Goal: Task Accomplishment & Management: Manage account settings

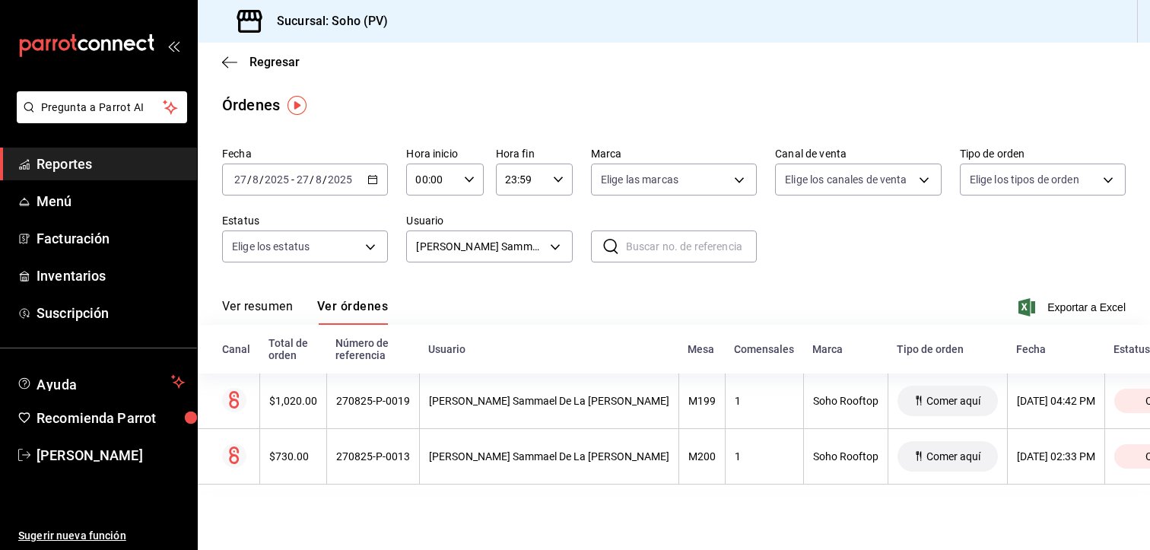
click at [111, 36] on icon "mailbox folders" at bounding box center [86, 45] width 137 height 23
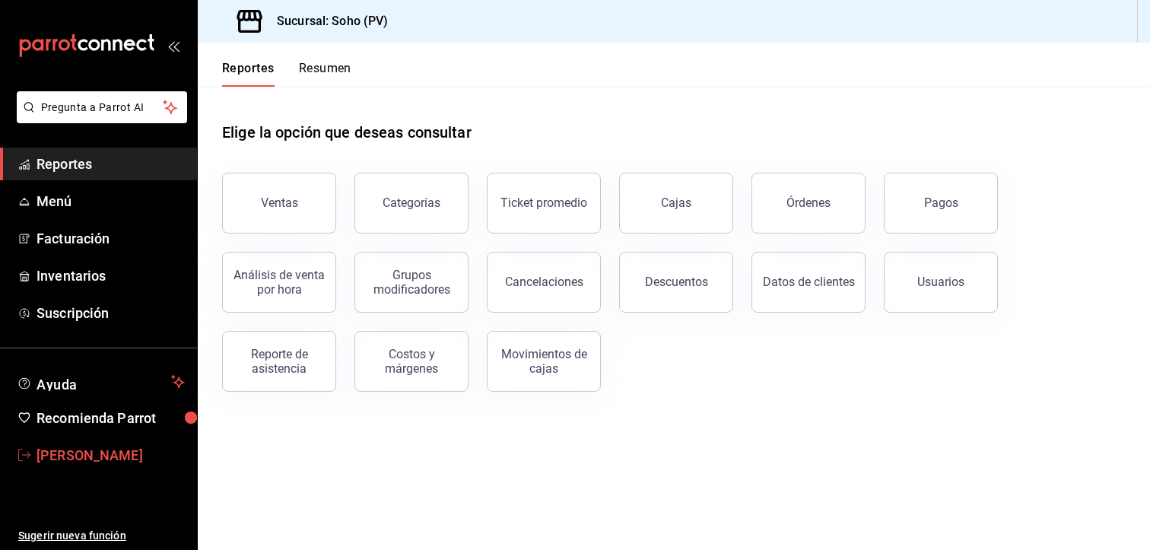
click at [79, 454] on span "[PERSON_NAME]" at bounding box center [111, 455] width 148 height 21
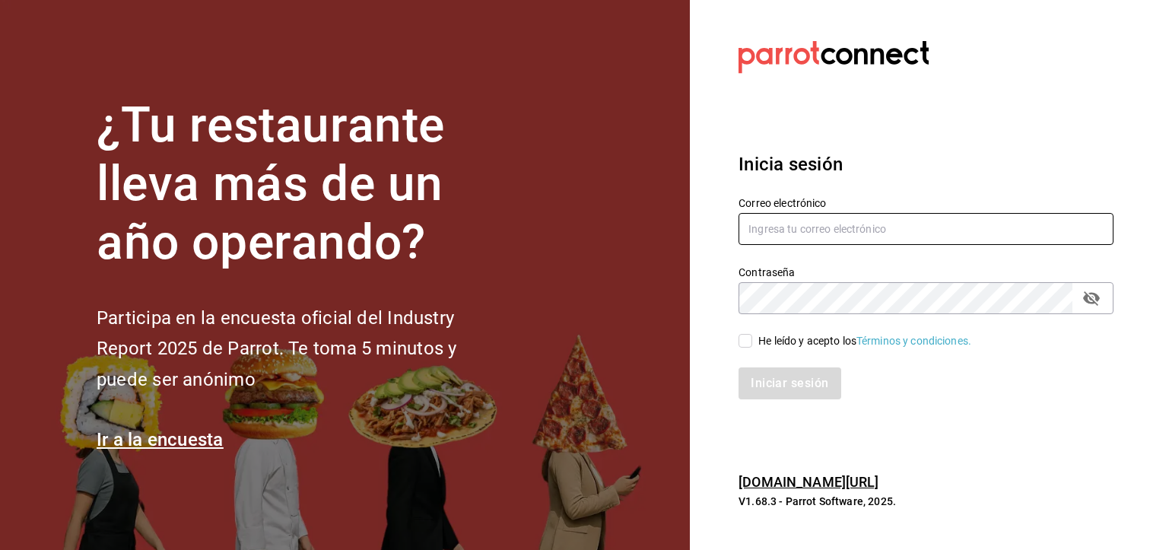
click at [844, 238] on input "text" at bounding box center [926, 229] width 375 height 32
type input "villalobost536@gmail.com"
click at [761, 343] on div "He leído y acepto los Términos y condiciones." at bounding box center [864, 341] width 213 height 16
click at [752, 343] on input "He leído y acepto los Términos y condiciones." at bounding box center [746, 341] width 14 height 14
checkbox input "true"
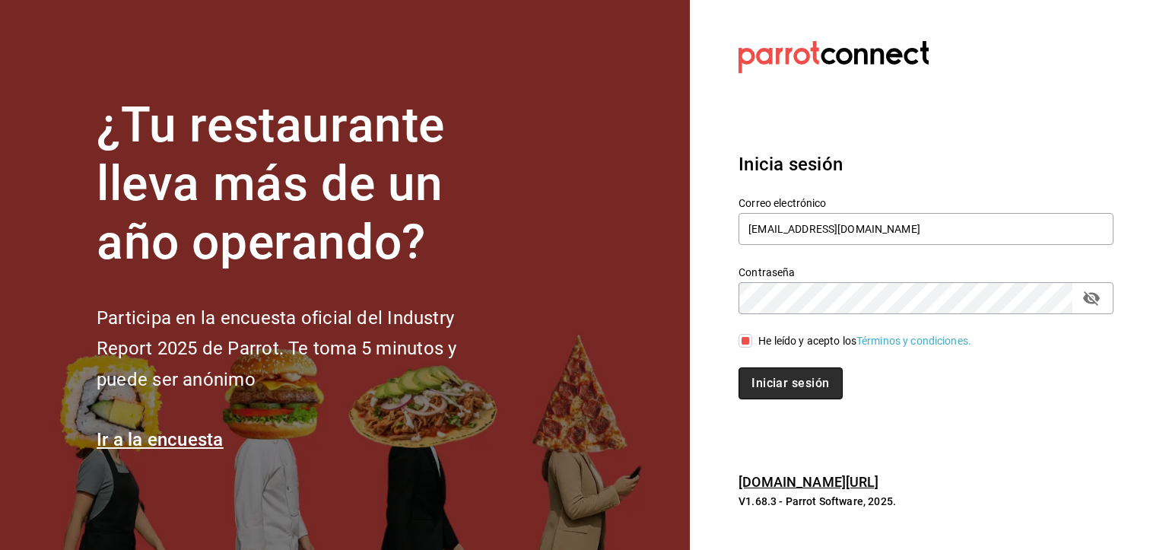
click at [771, 375] on button "Iniciar sesión" at bounding box center [790, 383] width 103 height 32
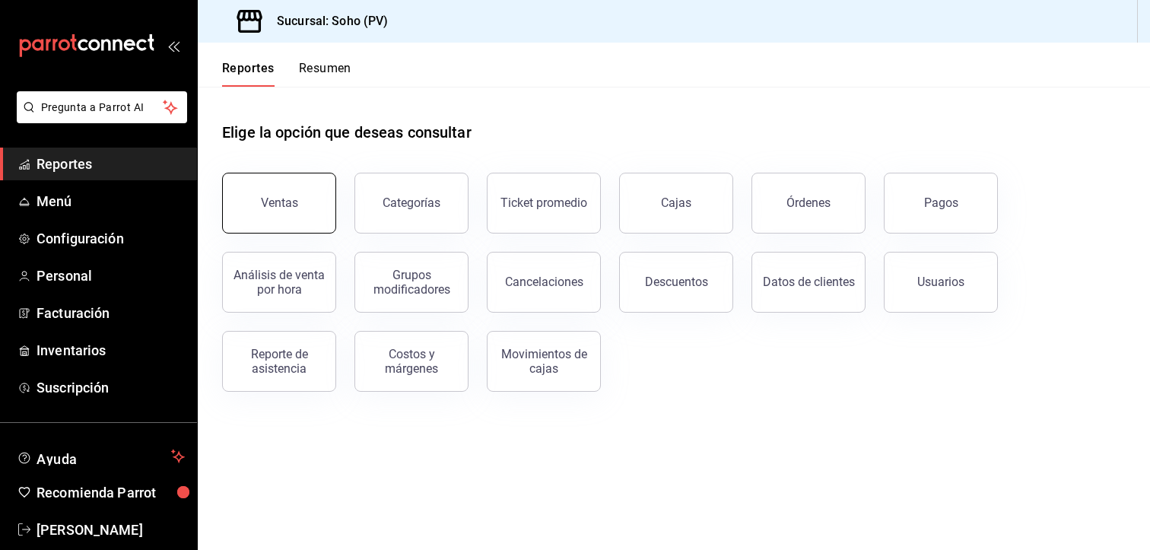
click at [271, 209] on div "Ventas" at bounding box center [279, 202] width 37 height 14
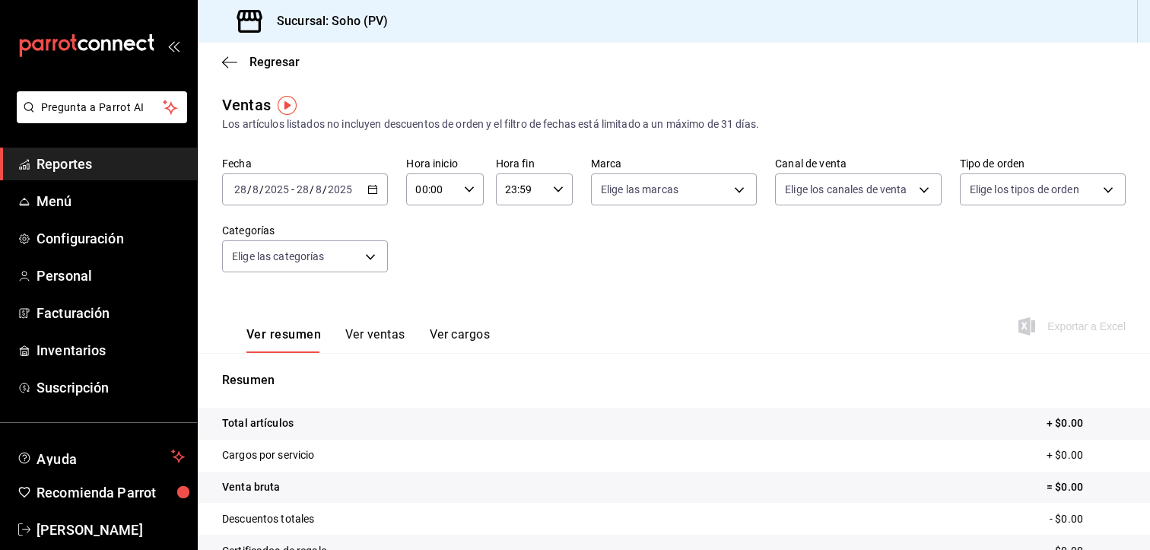
click at [380, 186] on div "[DATE] [DATE] - [DATE] [DATE]" at bounding box center [305, 189] width 166 height 32
click at [368, 188] on icon "button" at bounding box center [372, 189] width 11 height 11
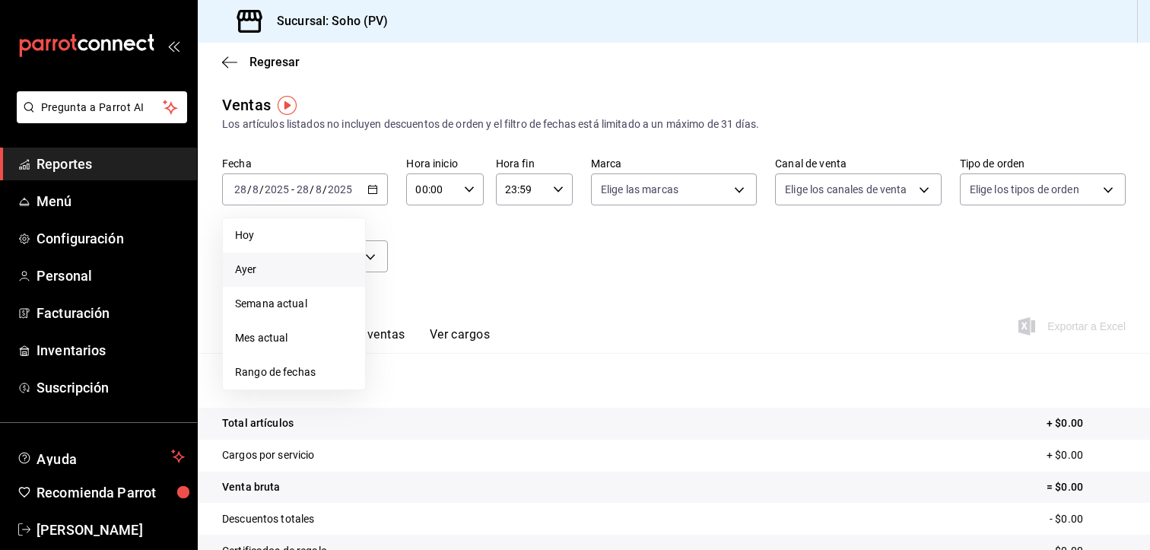
click at [265, 272] on span "Ayer" at bounding box center [294, 270] width 118 height 16
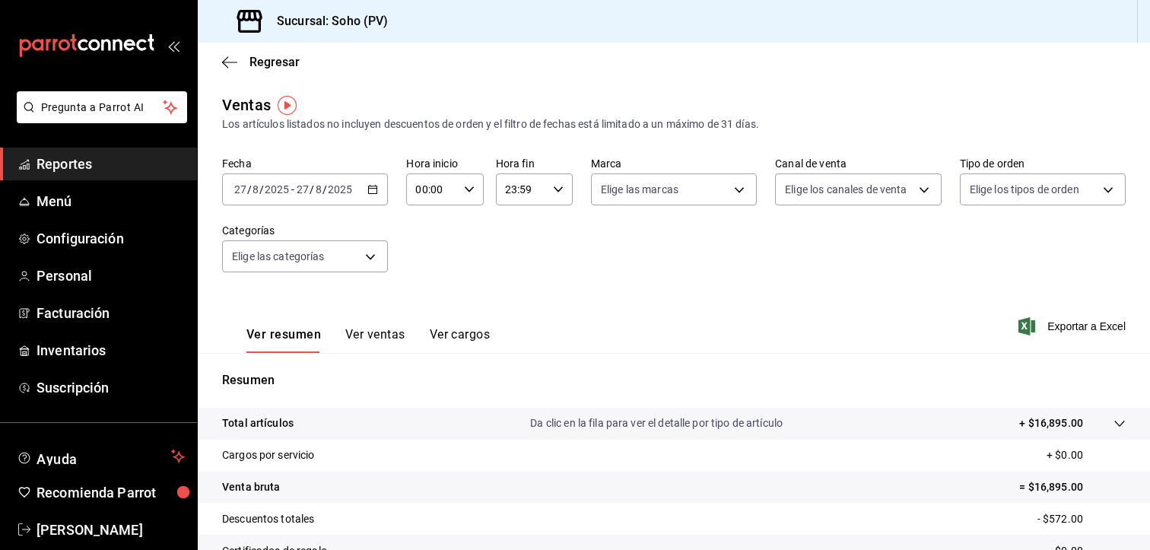
click at [375, 188] on icon "button" at bounding box center [372, 189] width 11 height 11
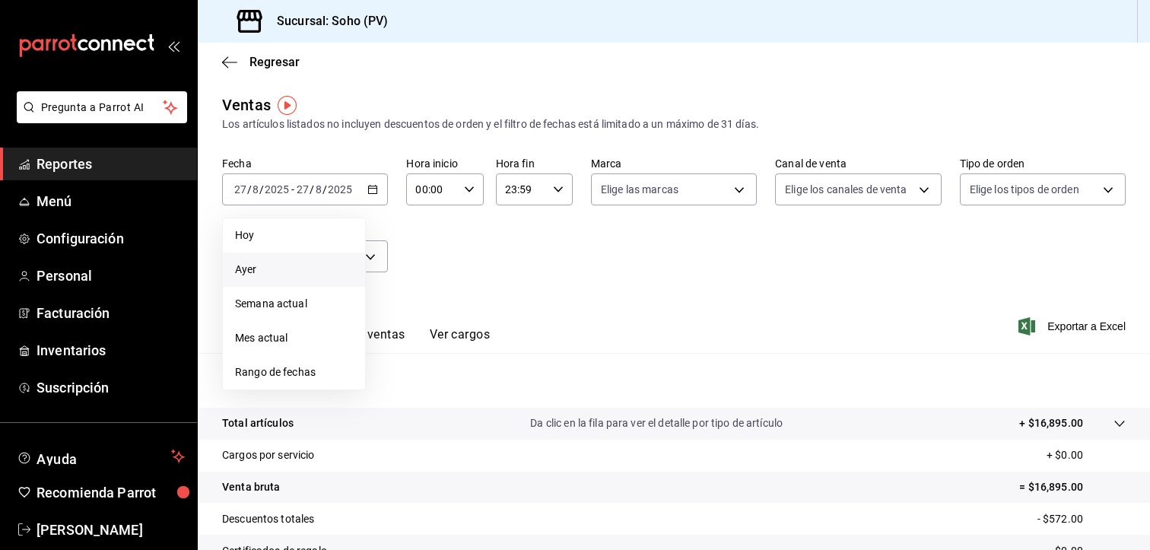
click at [307, 276] on span "Ayer" at bounding box center [294, 270] width 118 height 16
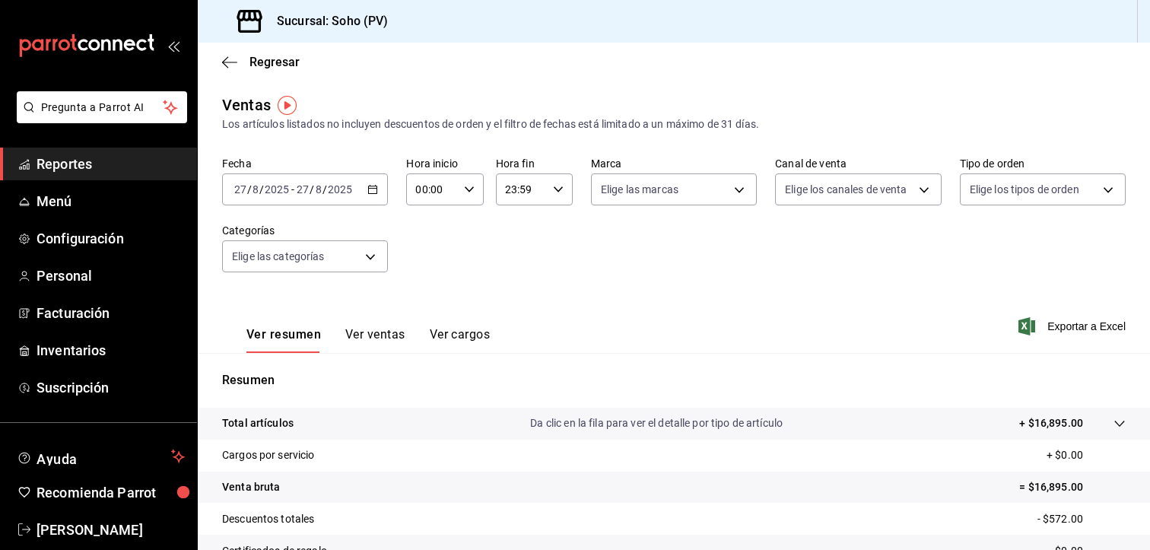
click at [361, 330] on button "Ver ventas" at bounding box center [375, 340] width 60 height 26
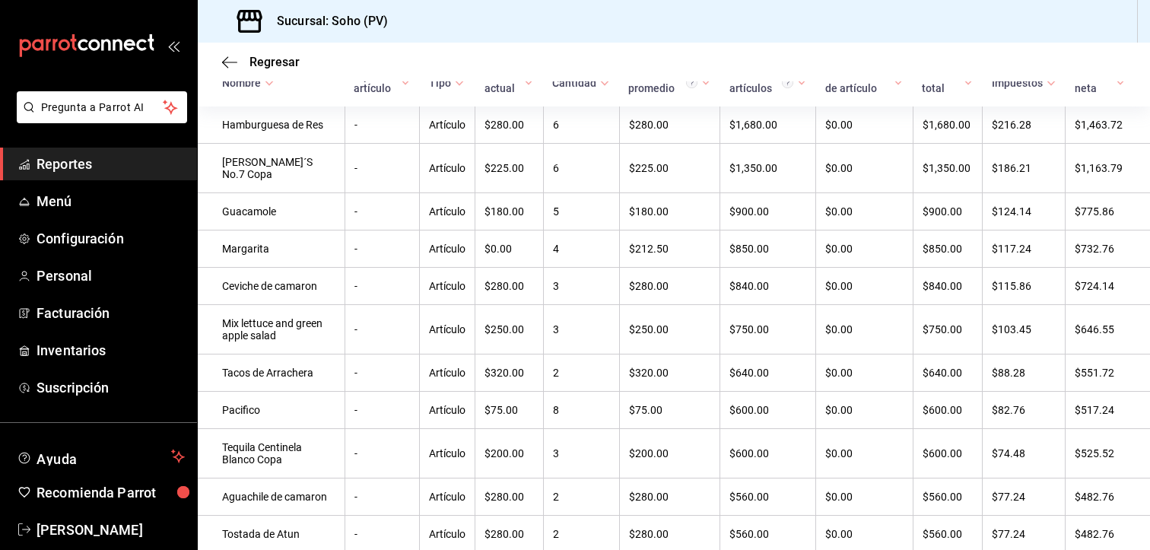
scroll to position [304, 0]
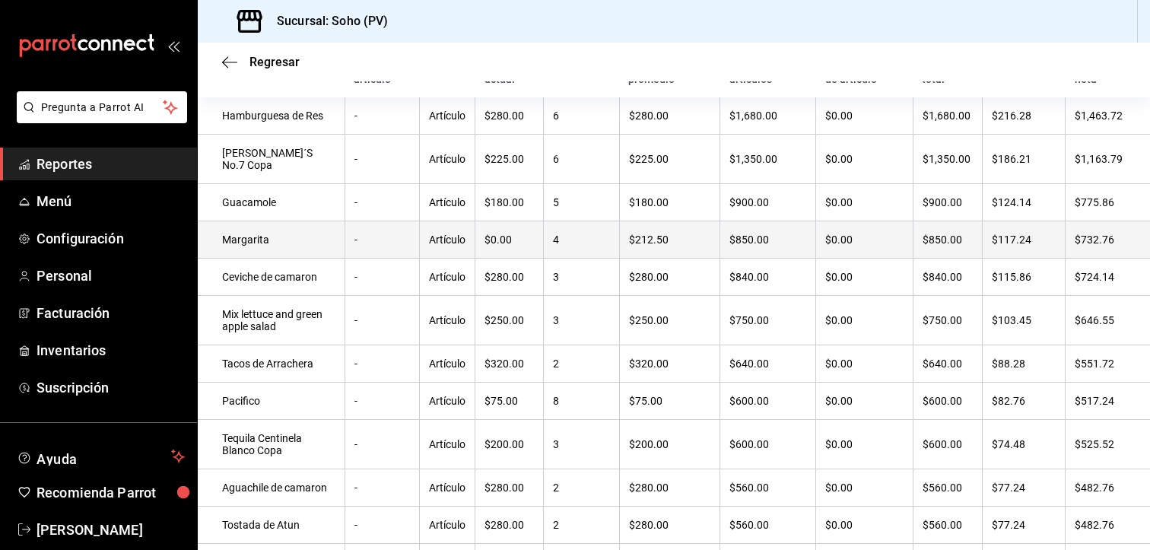
click at [249, 250] on td "Margarita" at bounding box center [271, 239] width 147 height 37
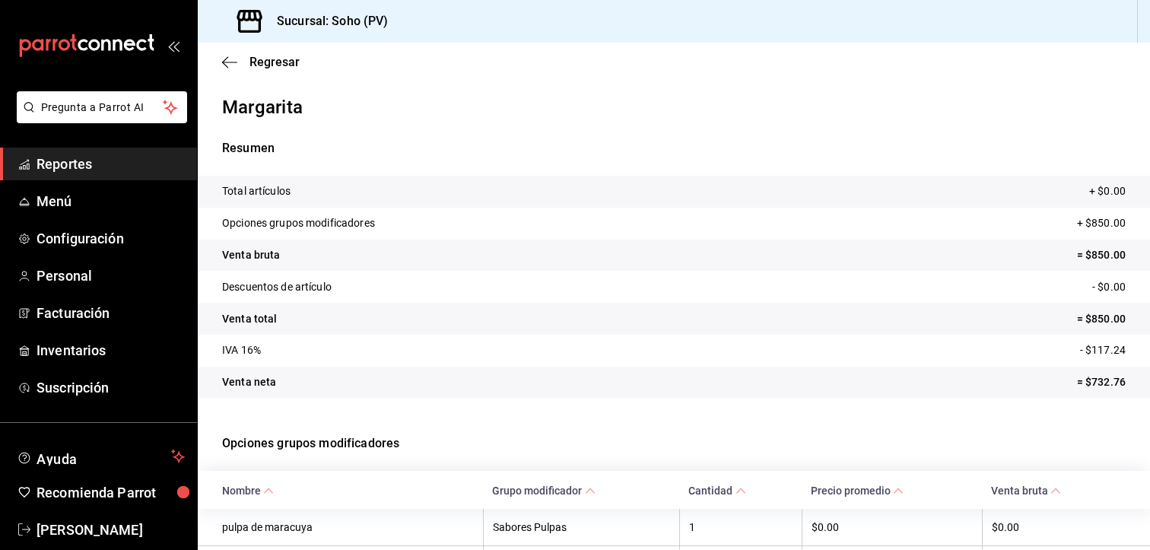
scroll to position [134, 0]
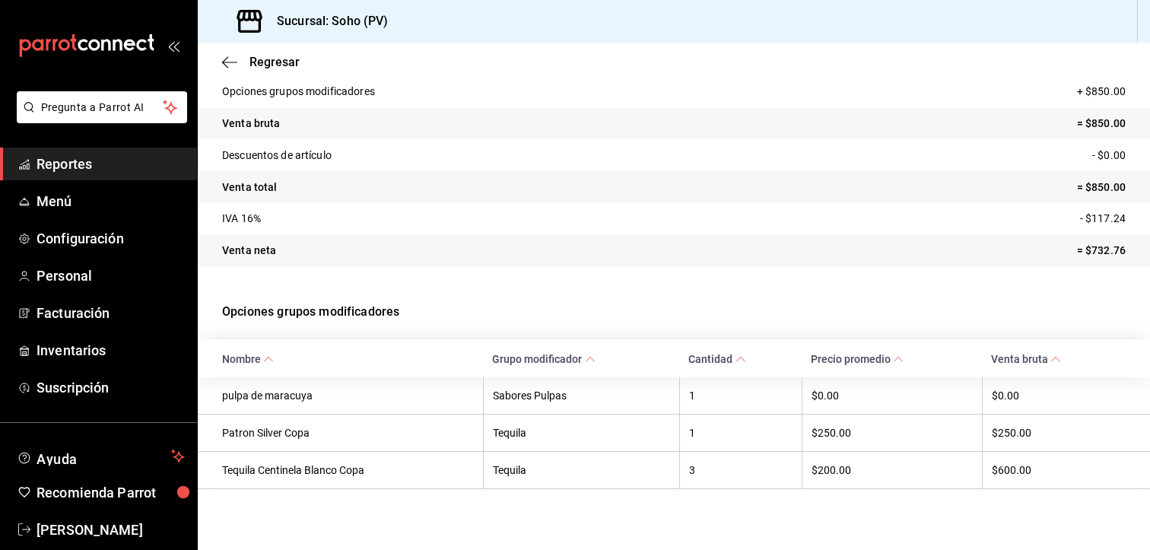
click at [268, 53] on div "Regresar" at bounding box center [674, 62] width 952 height 39
click at [268, 57] on span "Regresar" at bounding box center [274, 62] width 50 height 14
click at [79, 194] on span "Menú" at bounding box center [111, 201] width 148 height 21
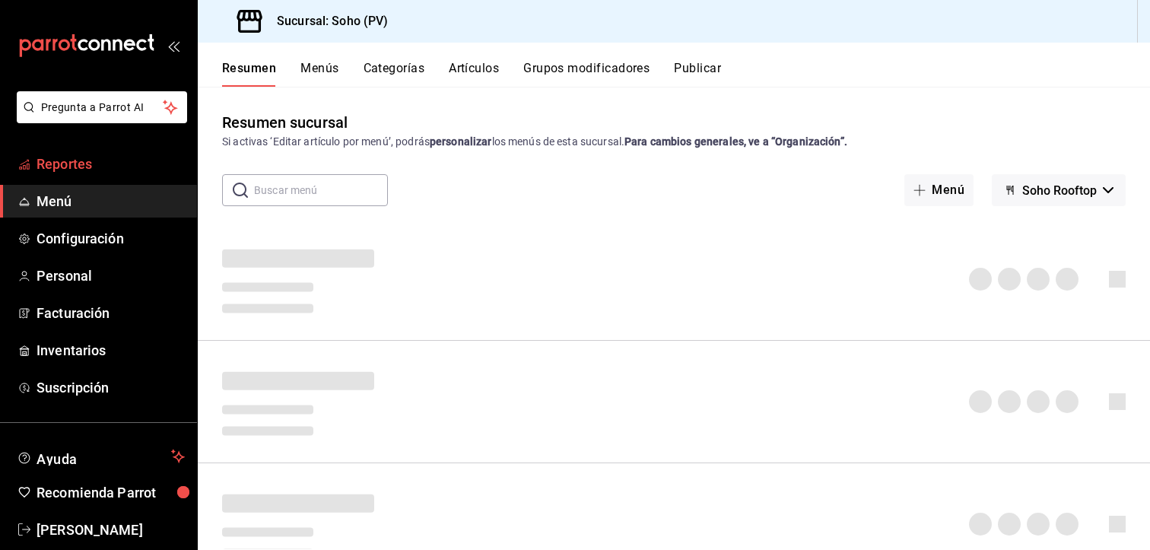
click at [100, 164] on span "Reportes" at bounding box center [111, 164] width 148 height 21
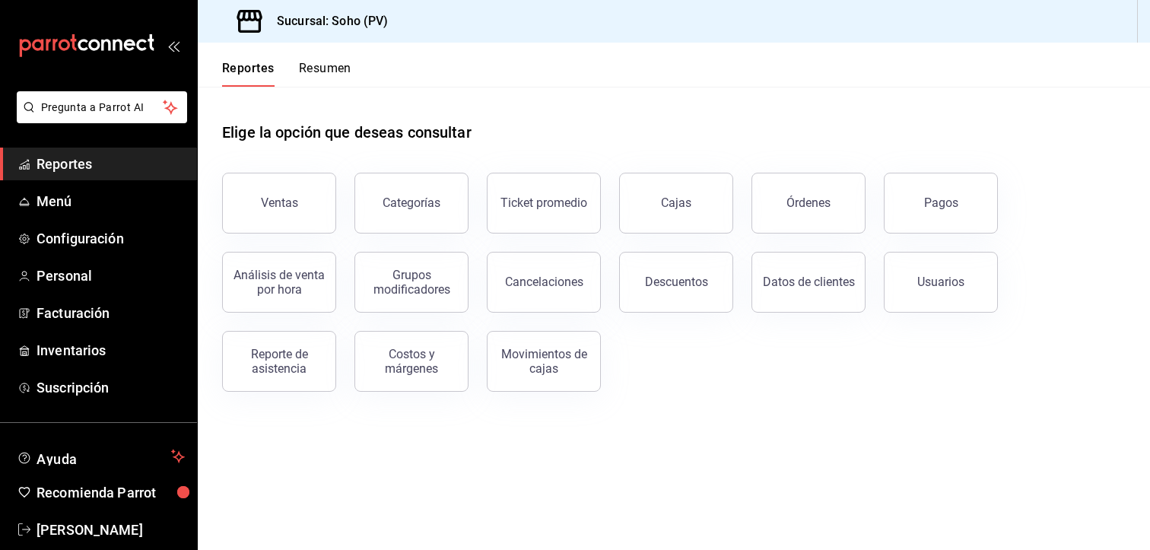
drag, startPoint x: 657, startPoint y: 300, endPoint x: 657, endPoint y: 292, distance: 8.4
click at [657, 296] on button "Descuentos" at bounding box center [676, 282] width 114 height 61
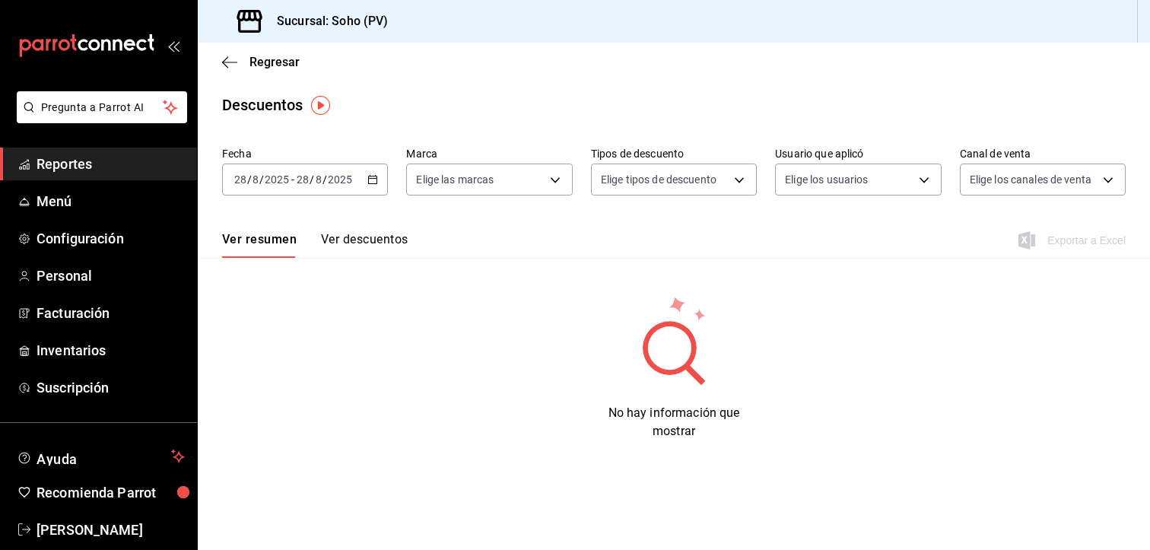
click at [370, 176] on \(Stroke\) "button" at bounding box center [370, 175] width 1 height 1
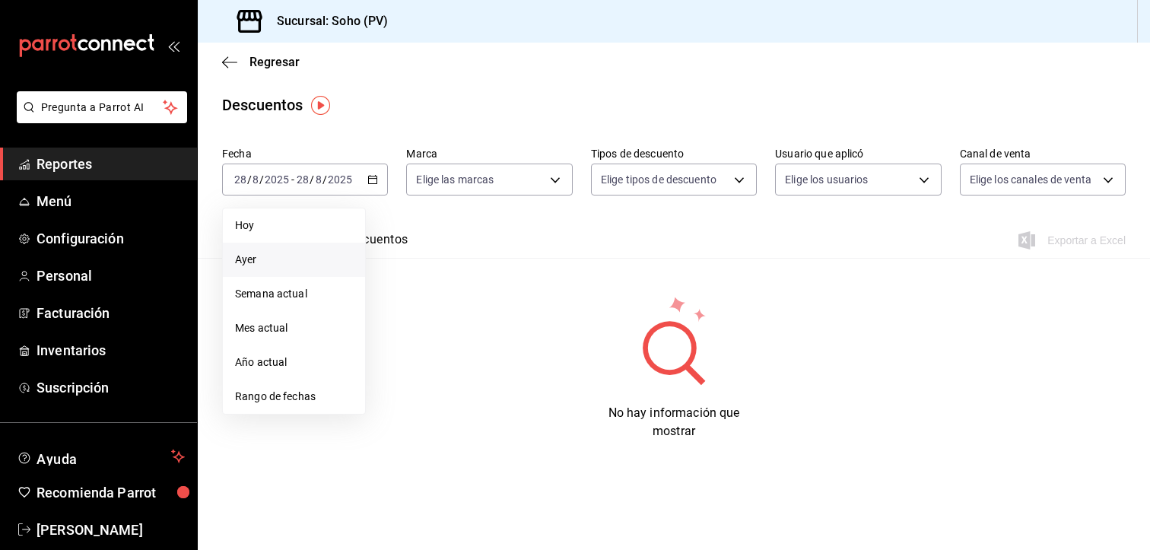
click at [300, 255] on span "Ayer" at bounding box center [294, 260] width 118 height 16
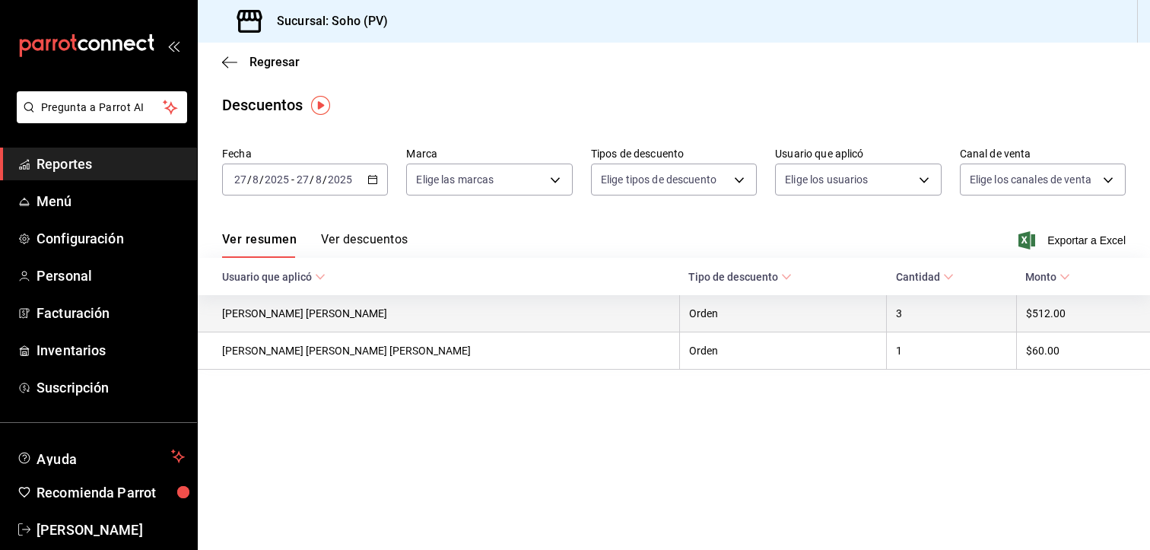
click at [679, 311] on th "Orden" at bounding box center [783, 313] width 208 height 37
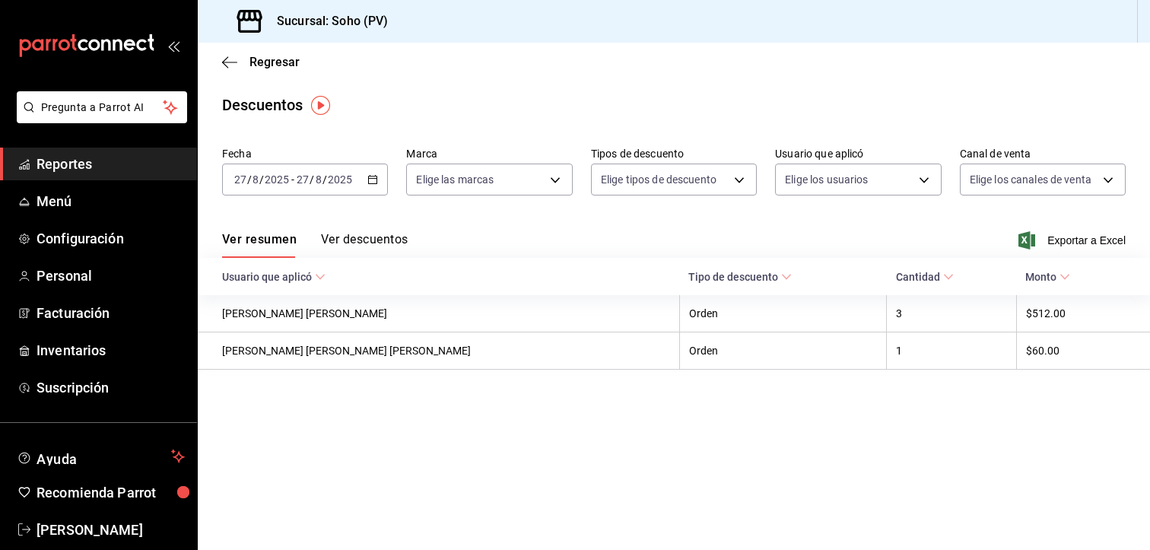
click at [896, 273] on span "Cantidad" at bounding box center [925, 277] width 58 height 12
click at [354, 243] on button "Ver descuentos" at bounding box center [364, 245] width 87 height 26
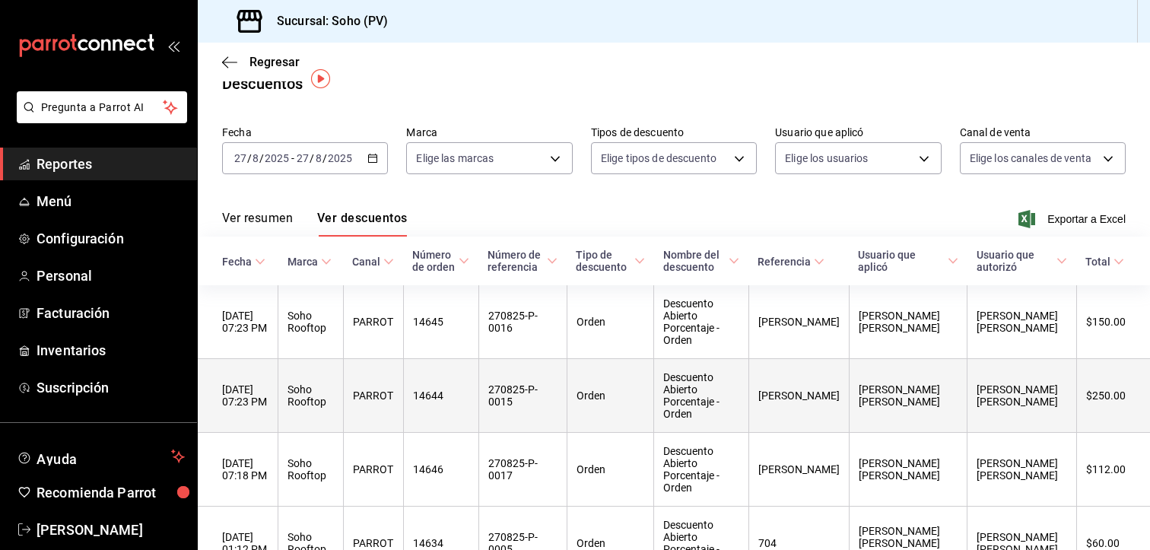
scroll to position [33, 0]
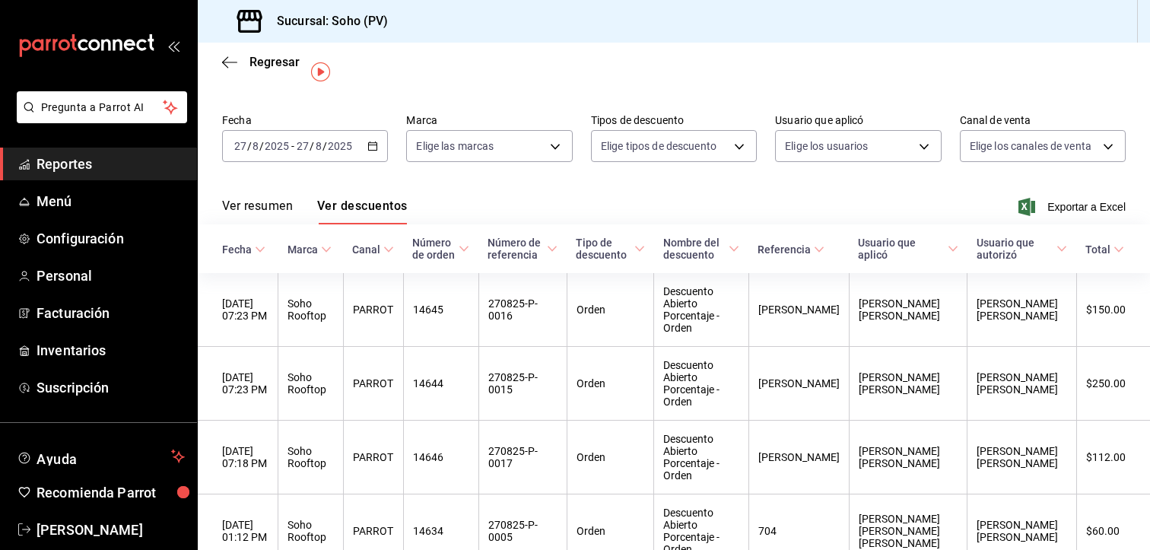
click at [119, 159] on span "Reportes" at bounding box center [111, 164] width 148 height 21
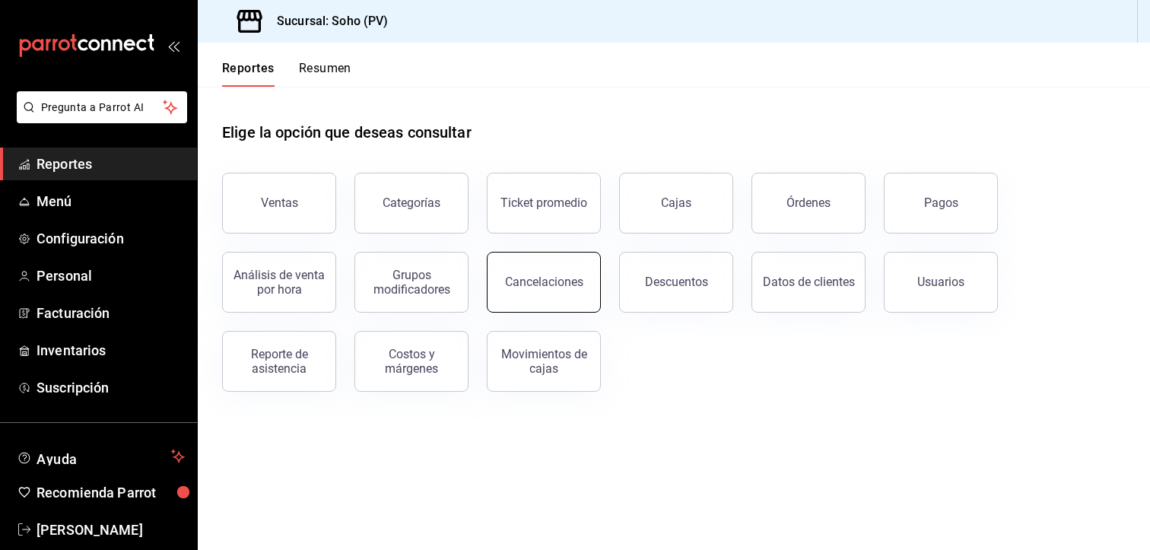
click at [539, 280] on div "Cancelaciones" at bounding box center [544, 282] width 78 height 14
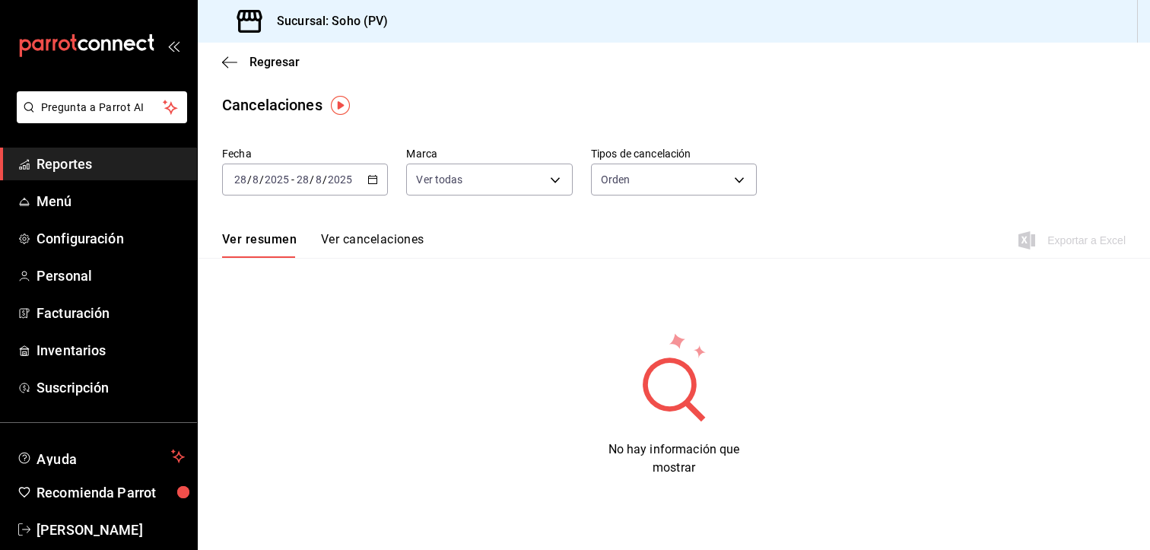
click at [371, 182] on icon "button" at bounding box center [372, 179] width 11 height 11
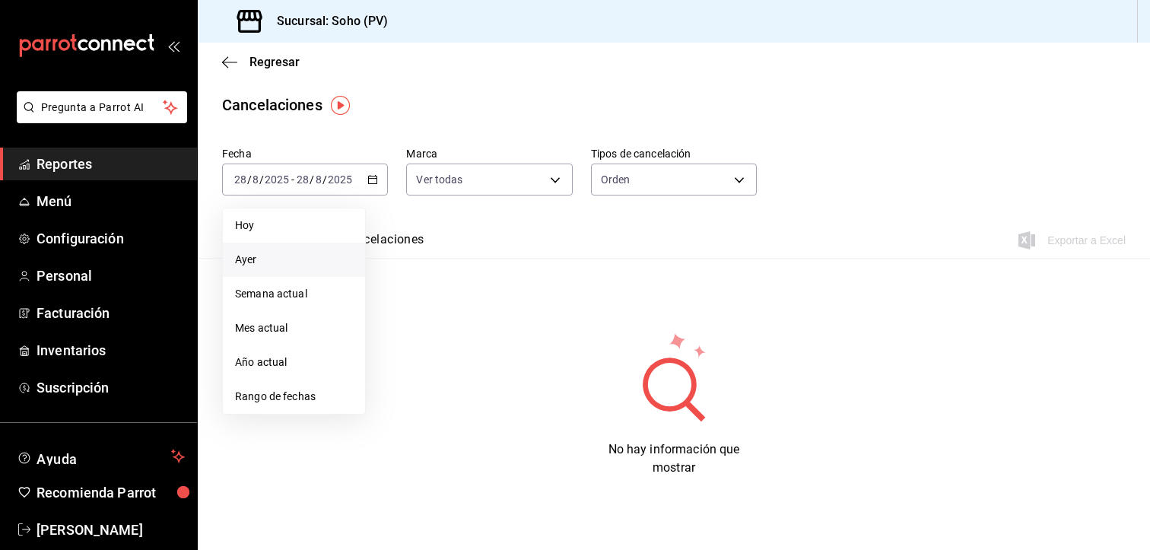
click at [265, 261] on span "Ayer" at bounding box center [294, 260] width 118 height 16
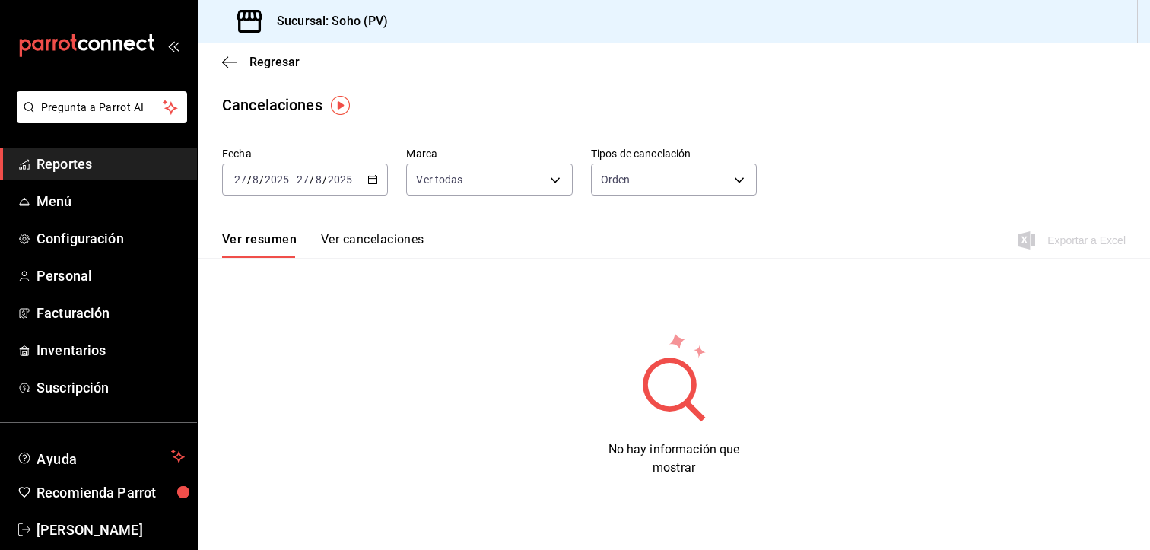
click at [389, 240] on button "Ver cancelaciones" at bounding box center [372, 245] width 103 height 26
click at [52, 205] on span "Menú" at bounding box center [111, 201] width 148 height 21
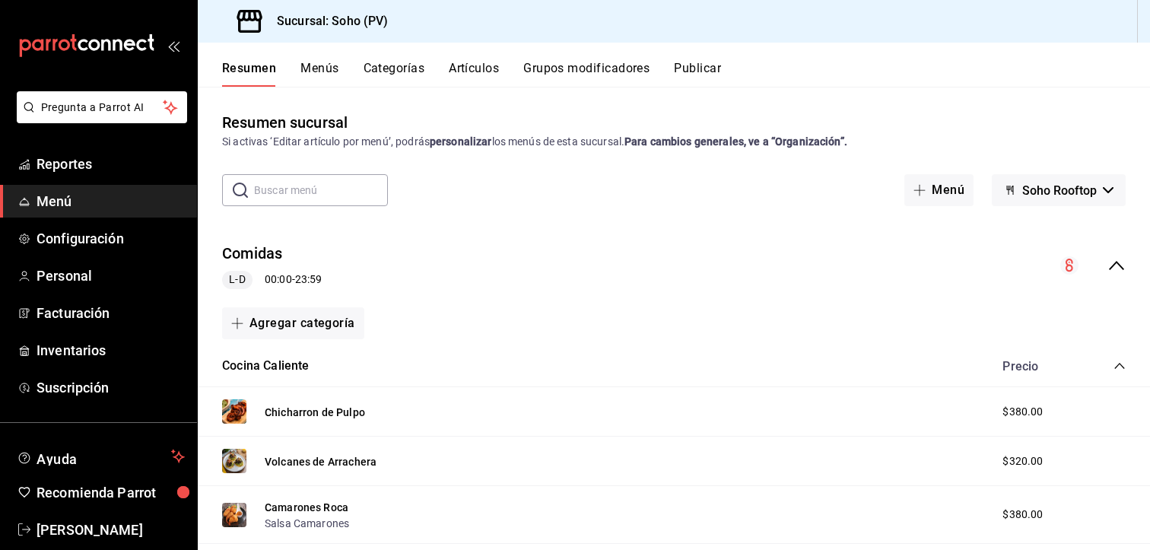
click at [320, 418] on button "Chicharron de Pulpo" at bounding box center [315, 412] width 100 height 15
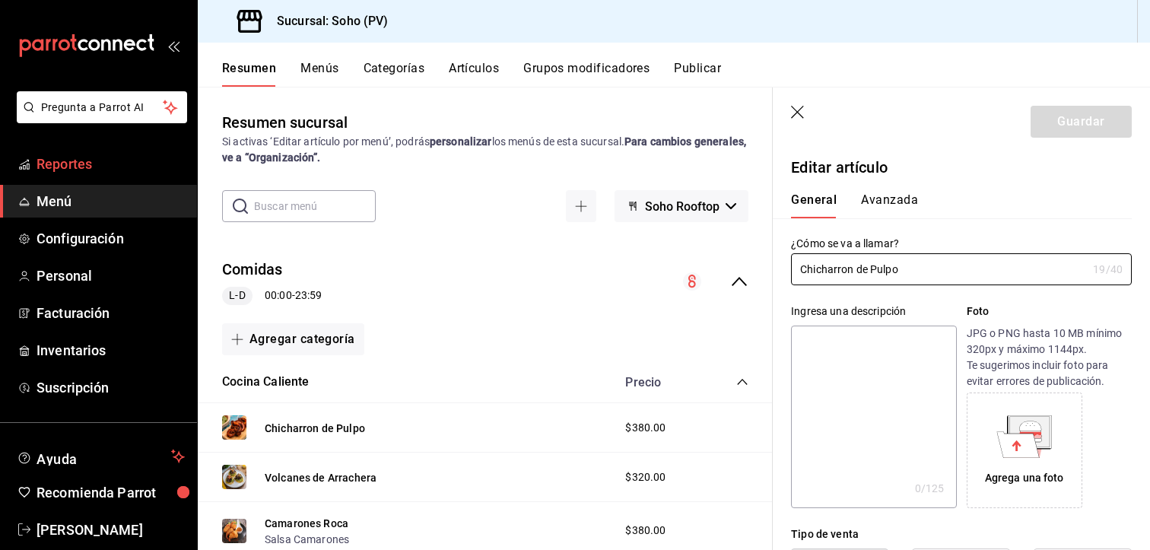
type input "$380.00"
radio input "false"
radio input "true"
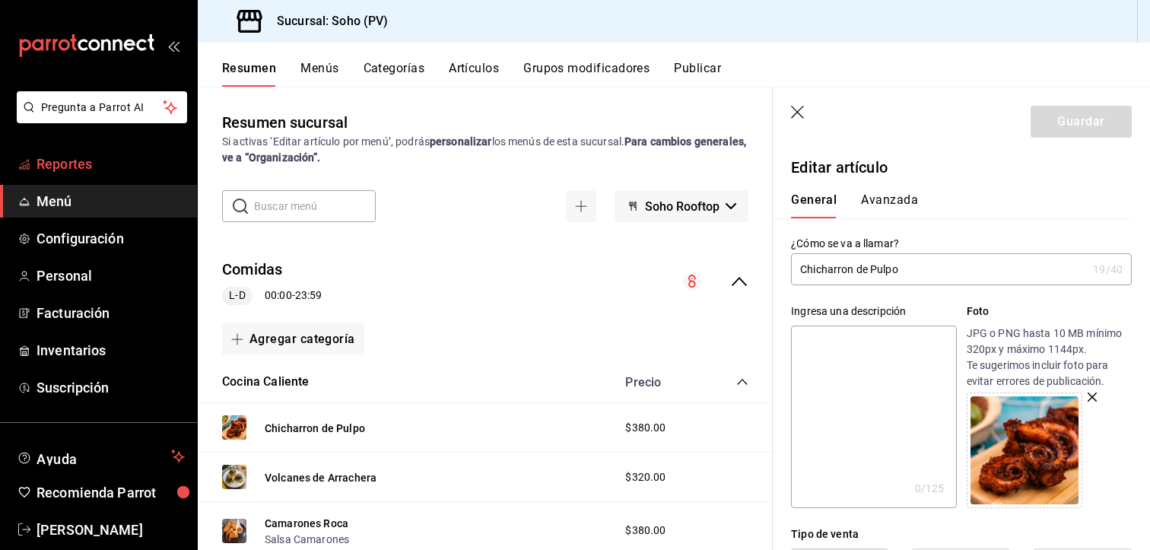
click at [97, 154] on span "Reportes" at bounding box center [111, 164] width 148 height 21
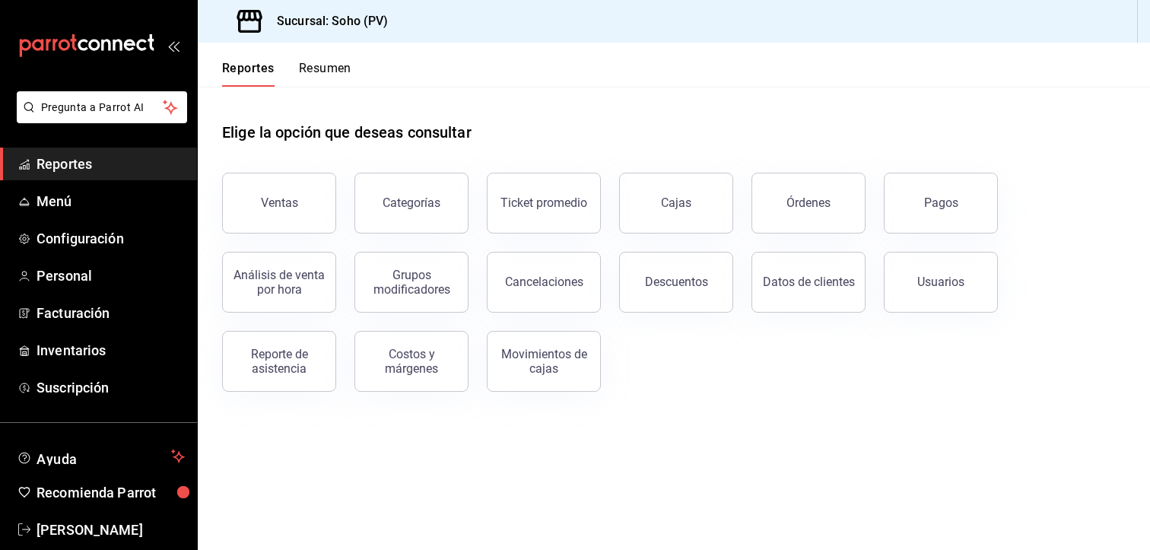
click at [900, 76] on header "Reportes Resumen" at bounding box center [674, 65] width 952 height 44
click at [332, 72] on button "Resumen" at bounding box center [325, 74] width 52 height 26
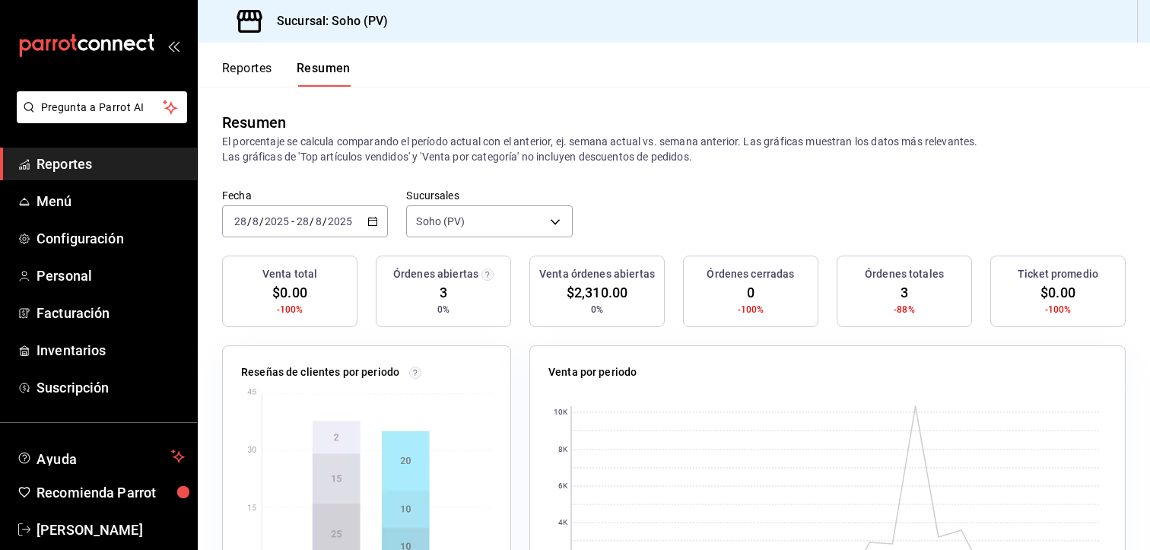
click at [369, 221] on icon "button" at bounding box center [372, 221] width 11 height 11
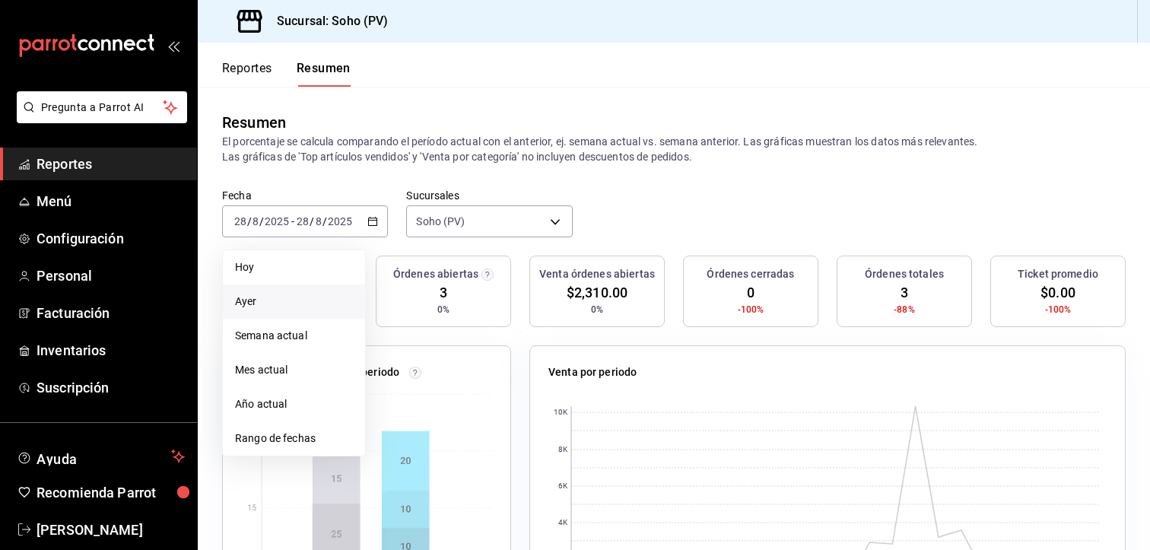
click at [268, 297] on span "Ayer" at bounding box center [294, 302] width 118 height 16
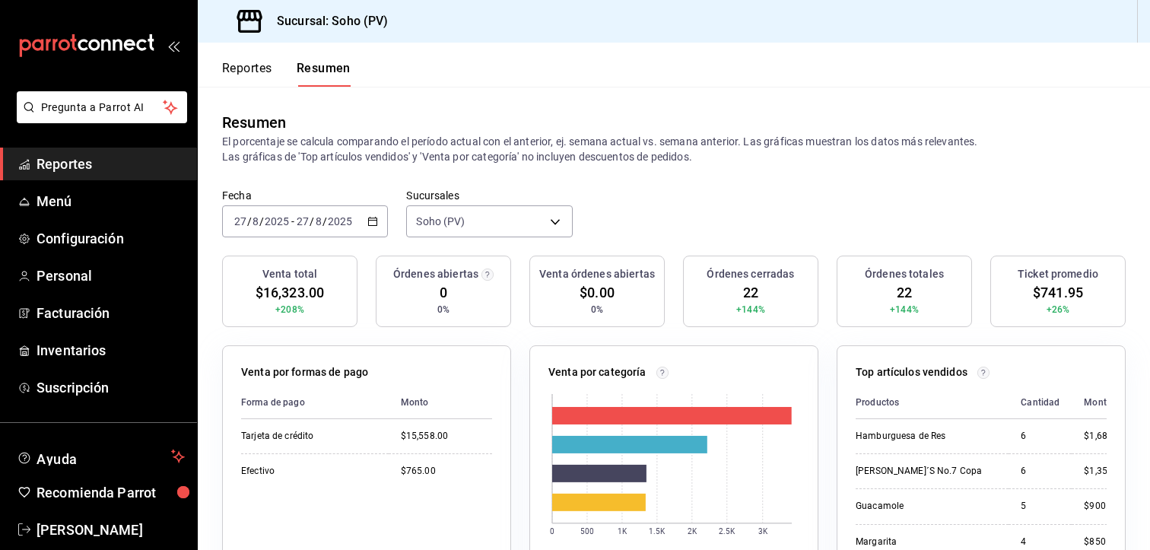
click at [796, 218] on div "Fecha [DATE] [DATE] - [DATE] [DATE] Sucursales Soho (PV) [object Object]" at bounding box center [674, 222] width 952 height 67
click at [669, 186] on div "Resumen El porcentaje se calcula comparando el período actual con el anterior, …" at bounding box center [674, 138] width 952 height 102
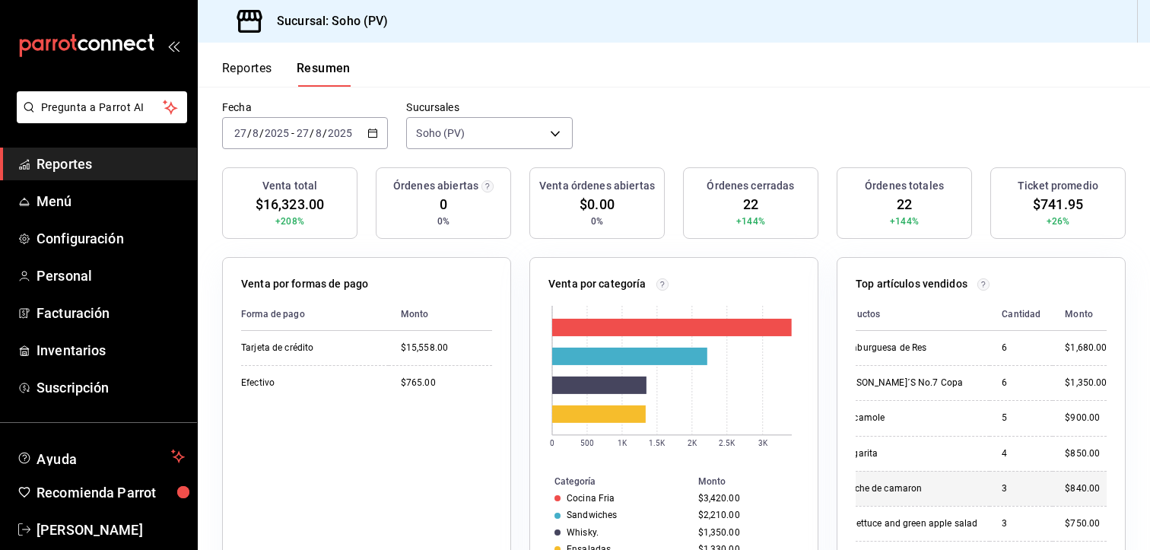
scroll to position [76, 0]
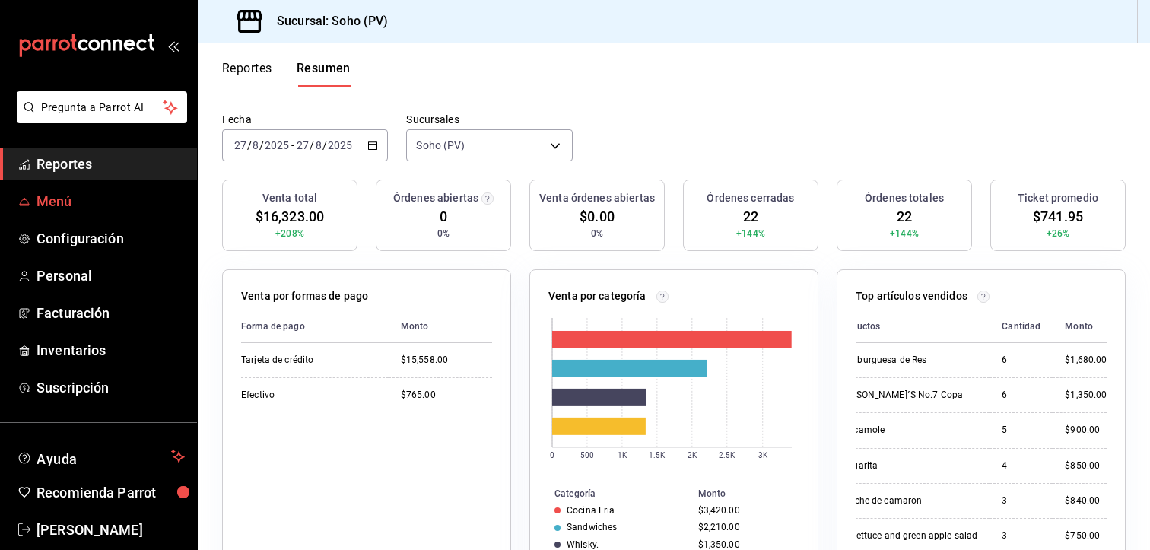
click at [116, 196] on span "Menú" at bounding box center [111, 201] width 148 height 21
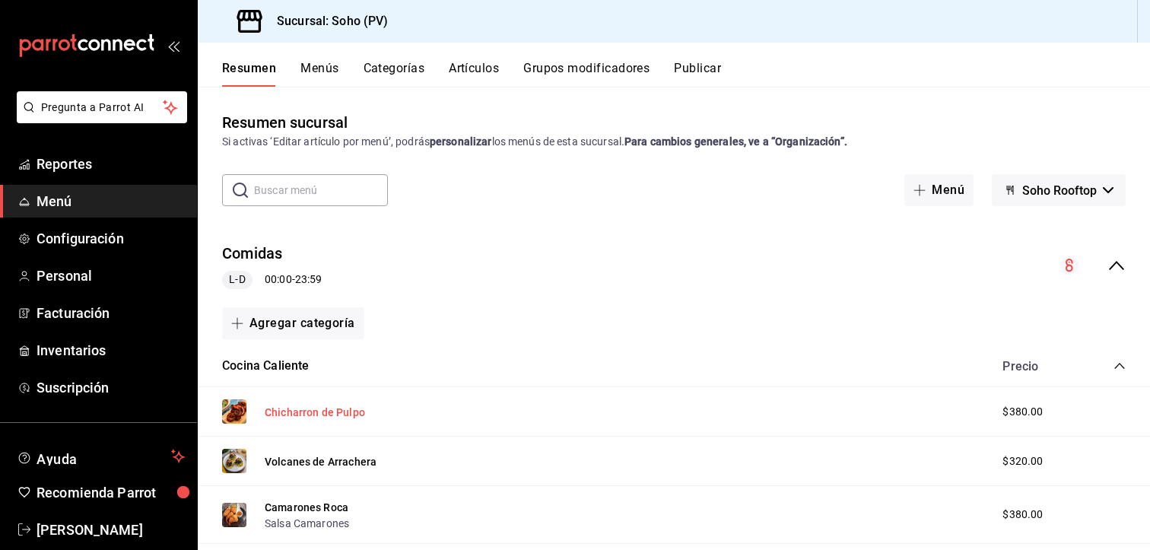
click at [310, 417] on button "Chicharron de Pulpo" at bounding box center [315, 412] width 100 height 15
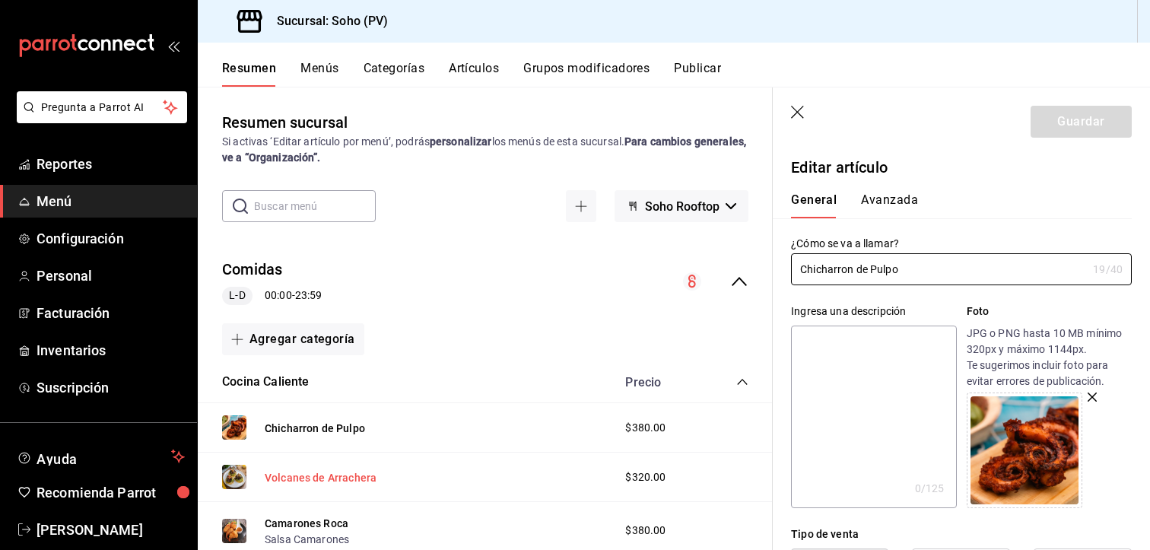
click at [324, 471] on button "Volcanes de Arrachera" at bounding box center [321, 477] width 112 height 15
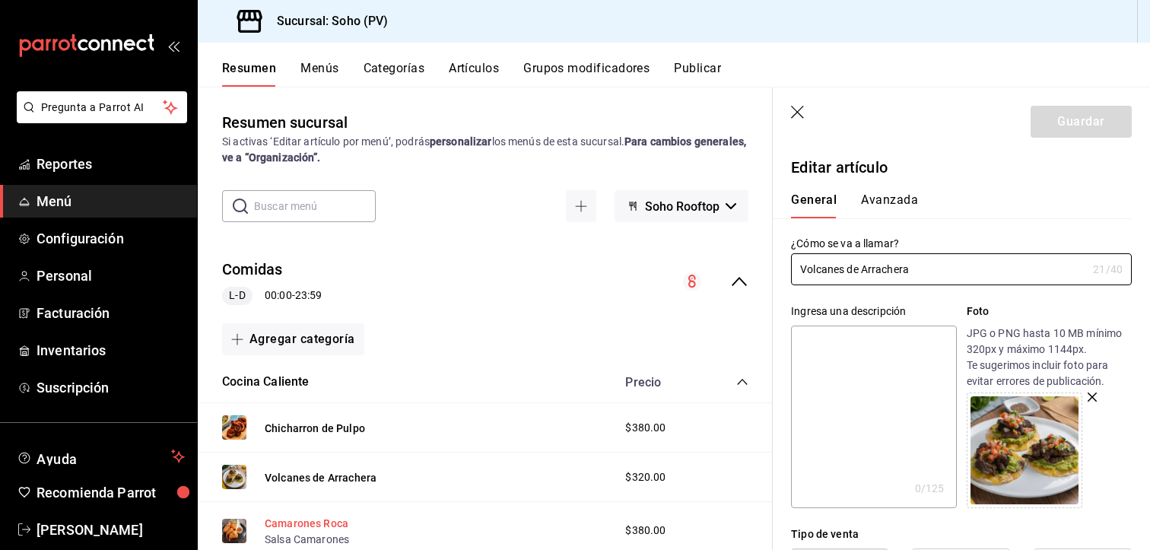
click at [307, 519] on button "Camarones Roca" at bounding box center [307, 523] width 84 height 15
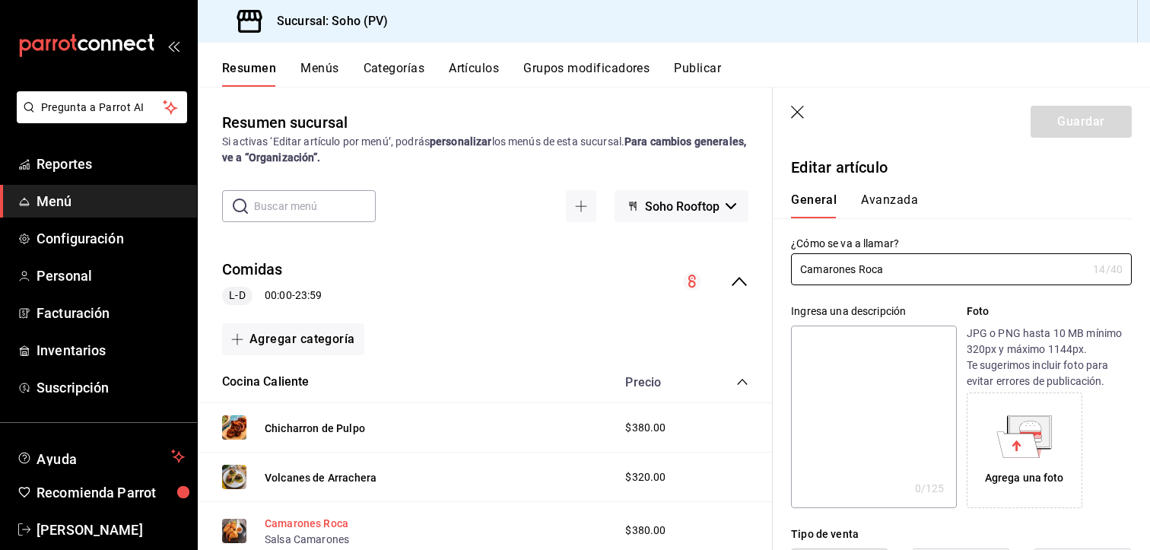
type input "$380.00"
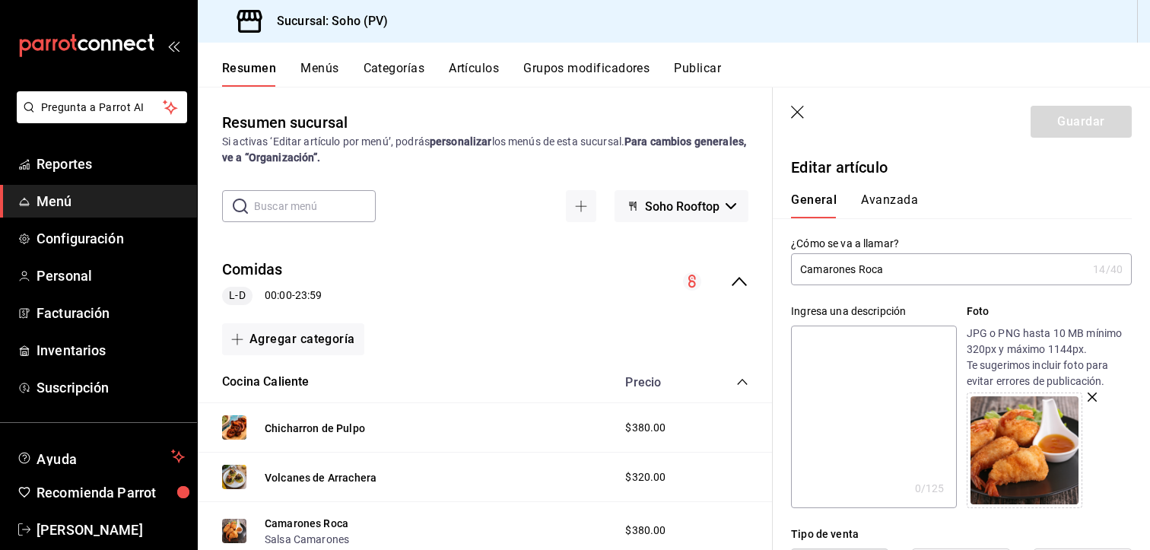
click at [720, 69] on button "Publicar" at bounding box center [697, 74] width 47 height 26
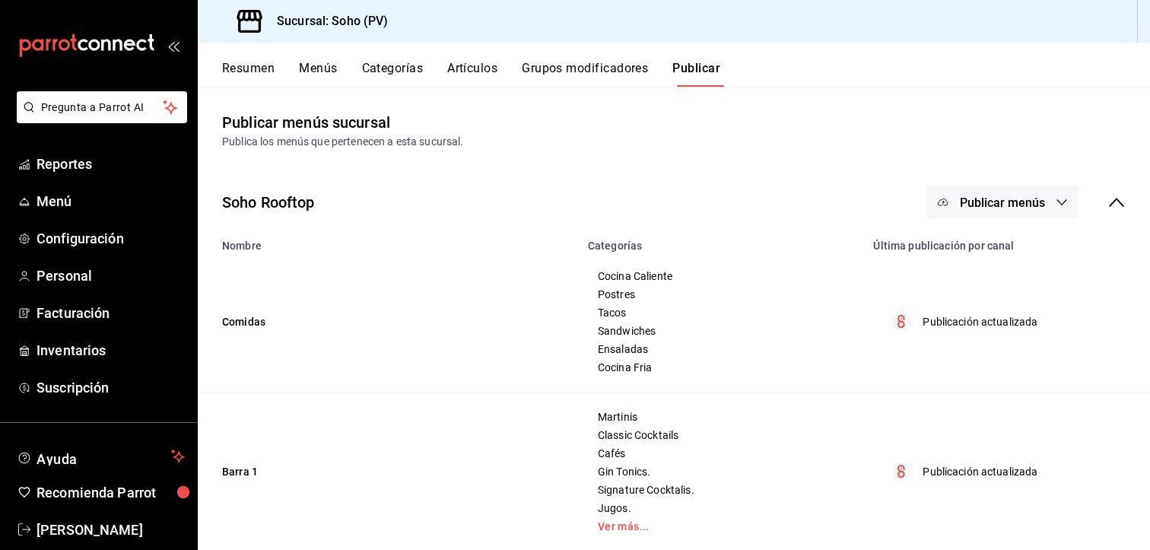
click at [974, 322] on p "Publicación actualizada" at bounding box center [980, 322] width 115 height 16
click at [629, 72] on button "Grupos modificadores" at bounding box center [585, 74] width 126 height 26
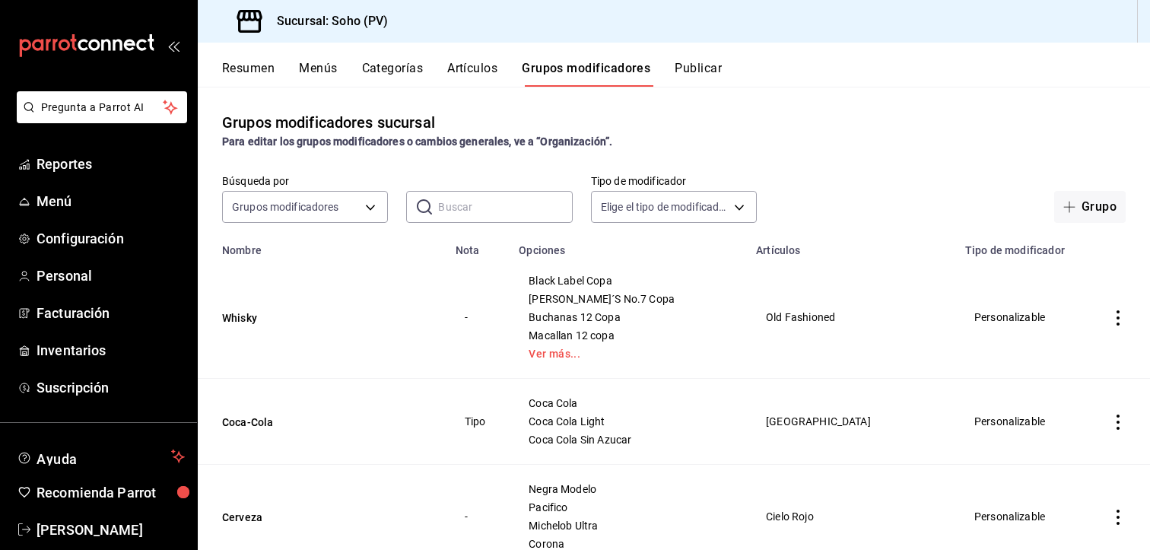
click at [481, 71] on button "Artículos" at bounding box center [472, 74] width 50 height 26
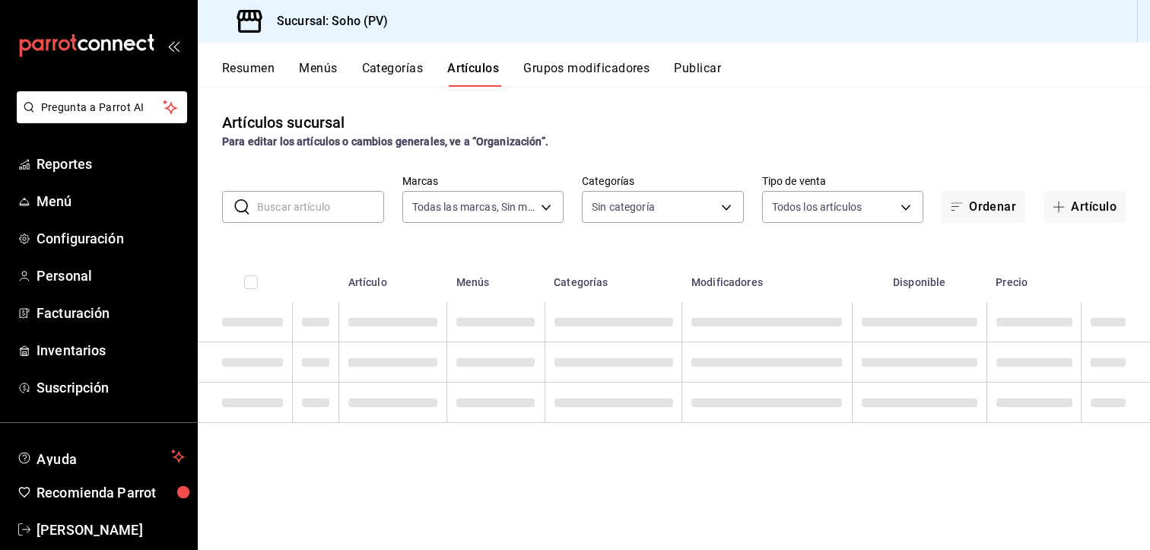
type input "60e6130b-27a3-4a0c-8c1b-8307769b85ff"
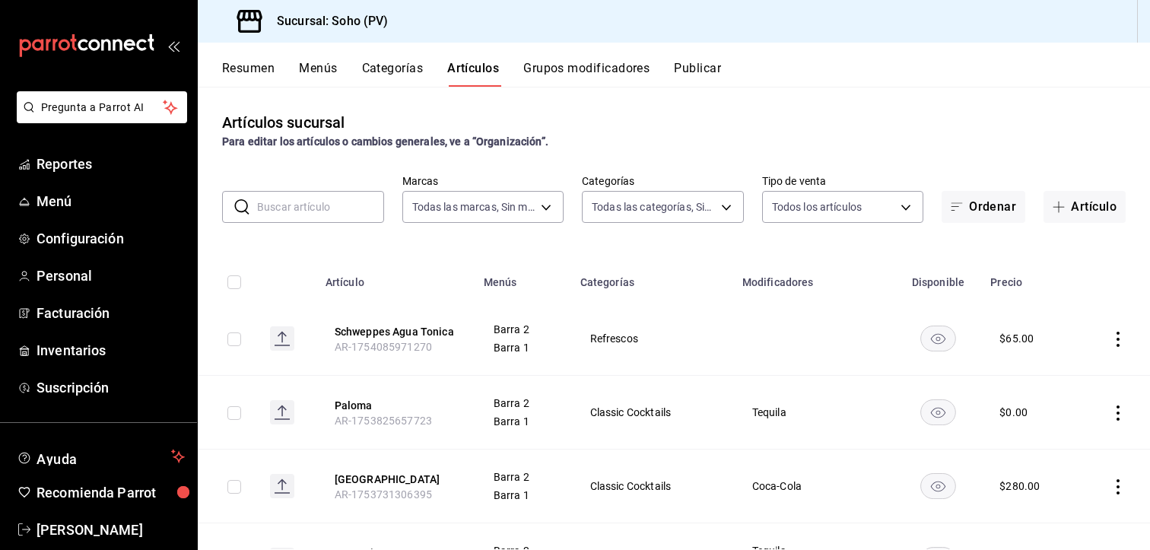
type input "294dd8ab-7ded-4000-a2e2-9960a58c864d,97b1b117-c0dc-47b9-8b5d-f234750411ab,03d17…"
click at [827, 256] on th "Modificadores" at bounding box center [814, 277] width 162 height 49
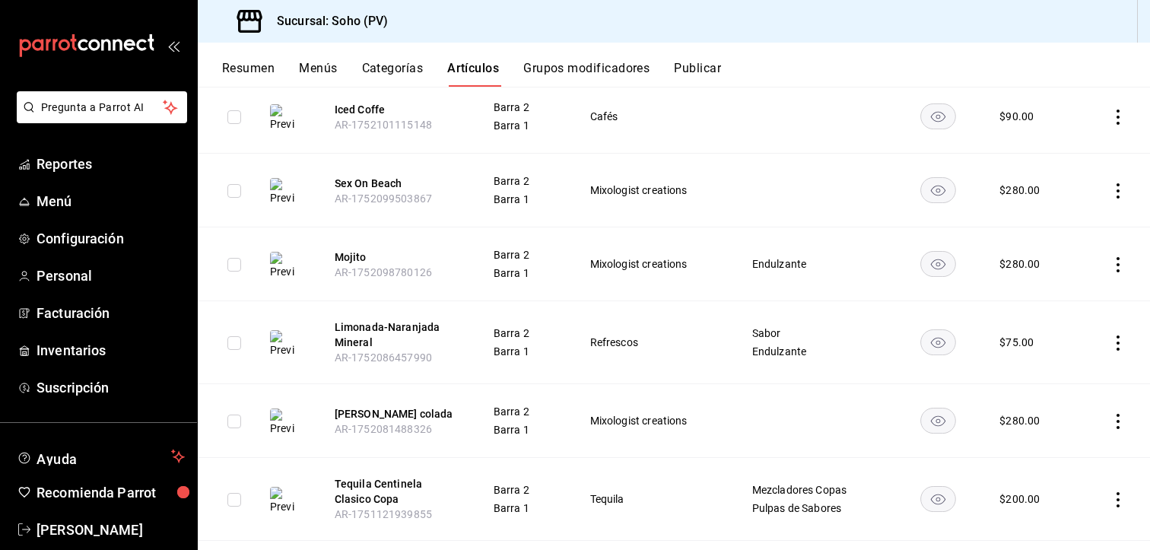
scroll to position [608, 0]
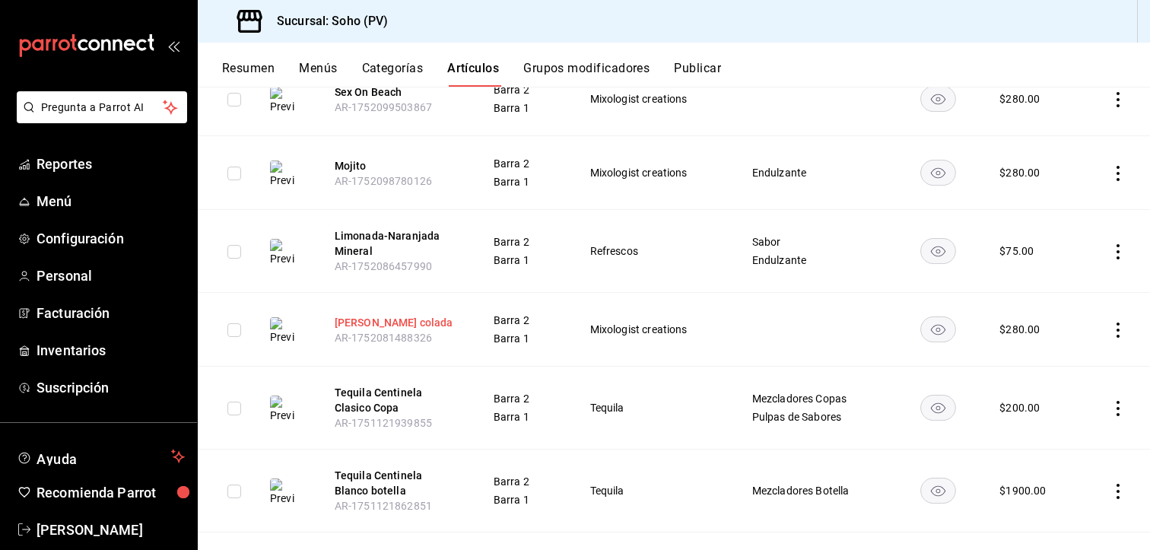
click at [351, 320] on button "[PERSON_NAME] colada" at bounding box center [396, 322] width 122 height 15
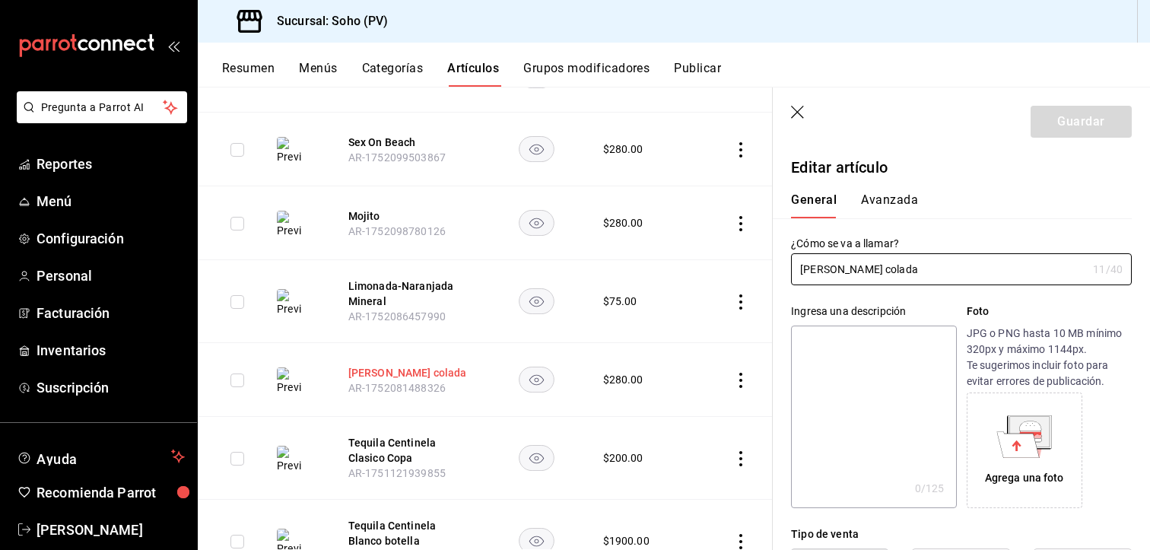
type input "$280.00"
radio input "false"
radio input "true"
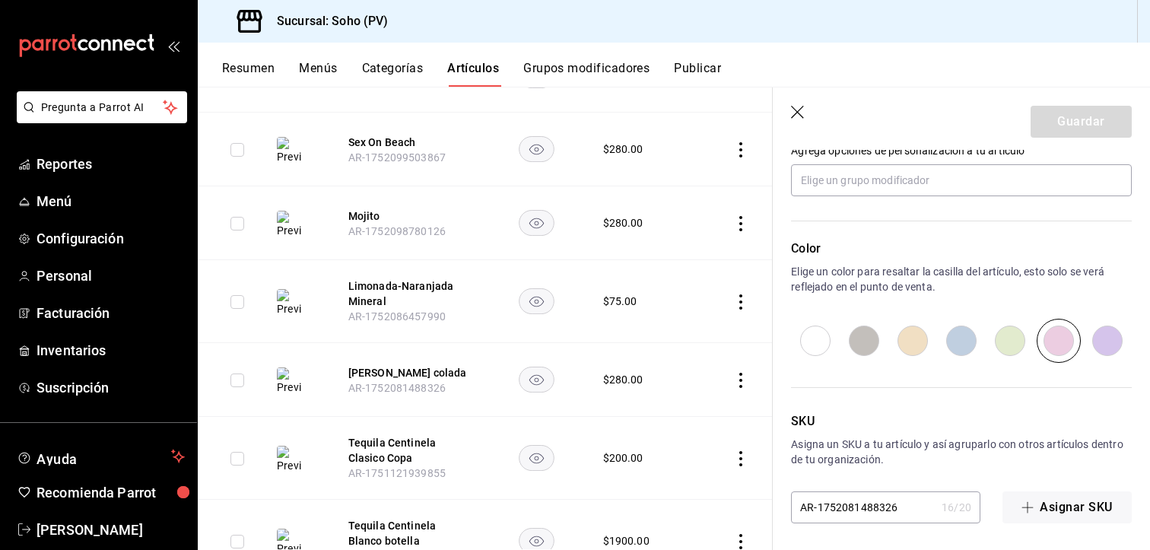
scroll to position [715, 0]
click at [652, 43] on div "Resumen Menús Categorías Artículos Grupos modificadores Publicar" at bounding box center [674, 65] width 952 height 44
click at [259, 68] on button "Resumen" at bounding box center [248, 74] width 52 height 26
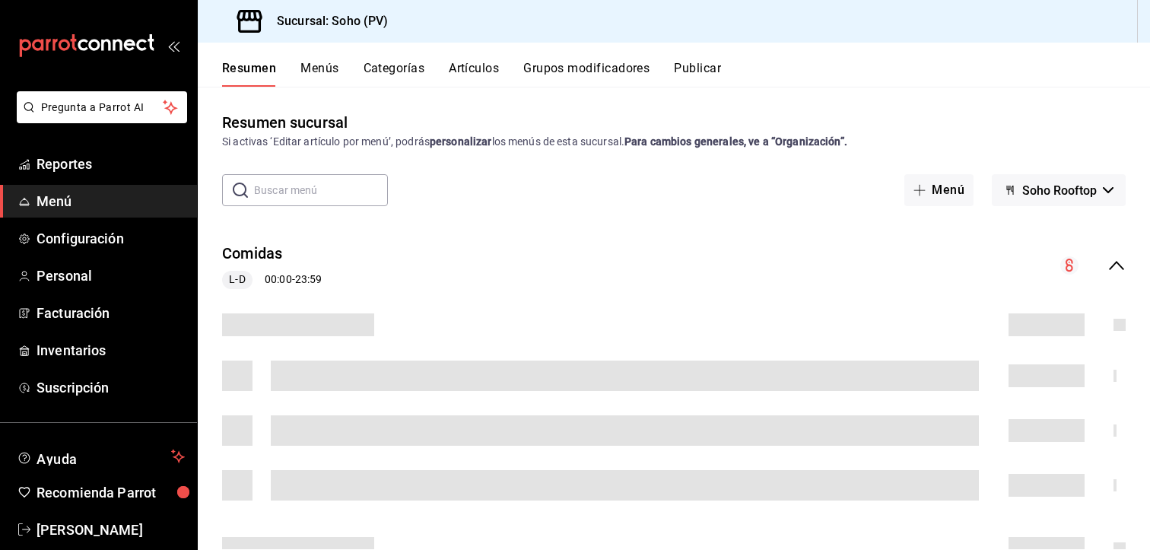
click at [323, 70] on button "Menús" at bounding box center [319, 74] width 38 height 26
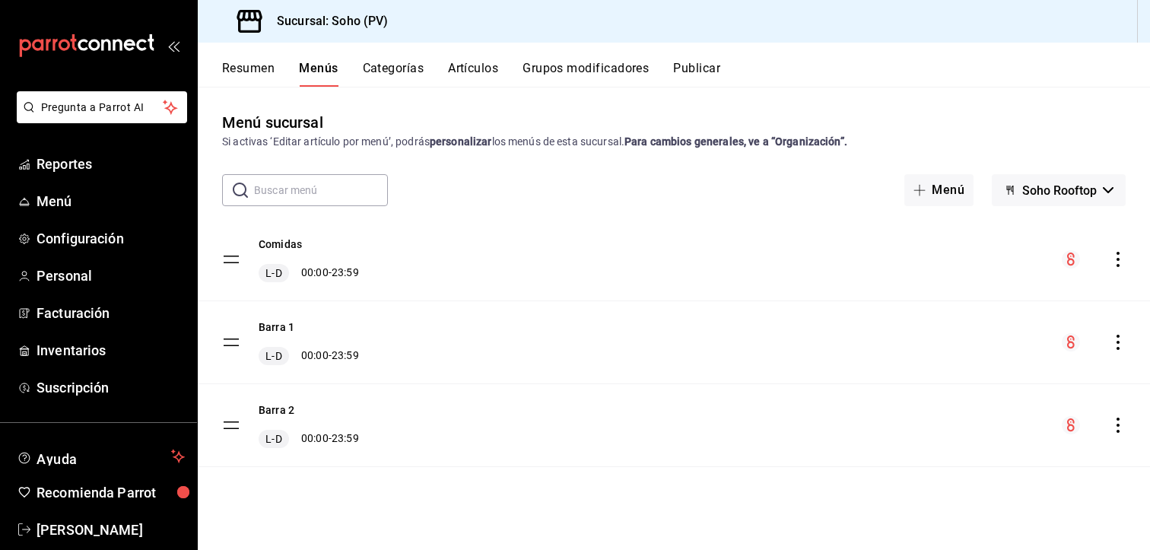
click at [1120, 263] on icon "actions" at bounding box center [1117, 259] width 15 height 15
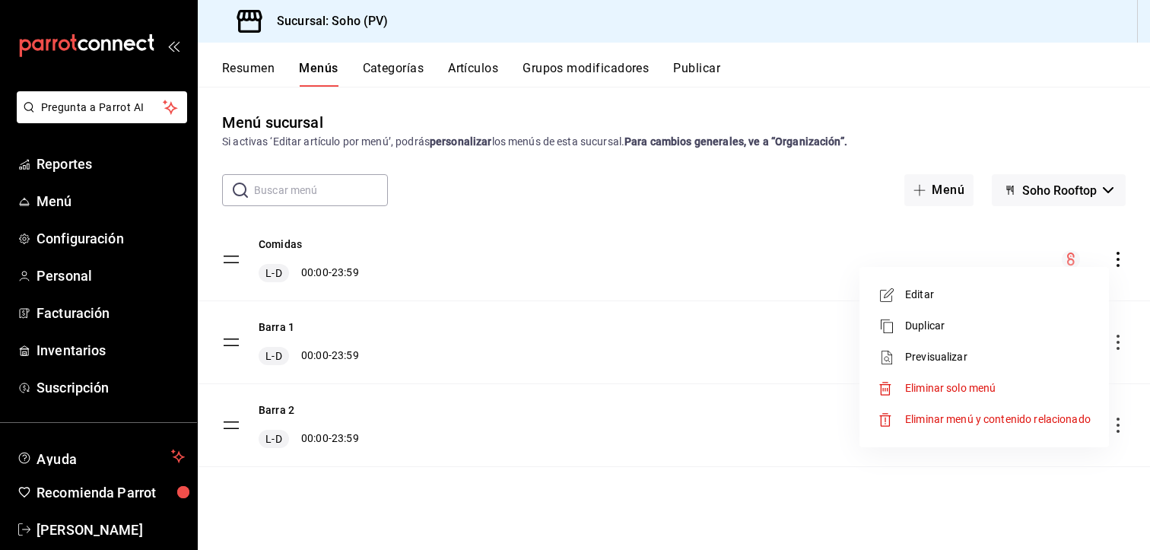
click at [942, 289] on span "Editar" at bounding box center [998, 295] width 186 height 16
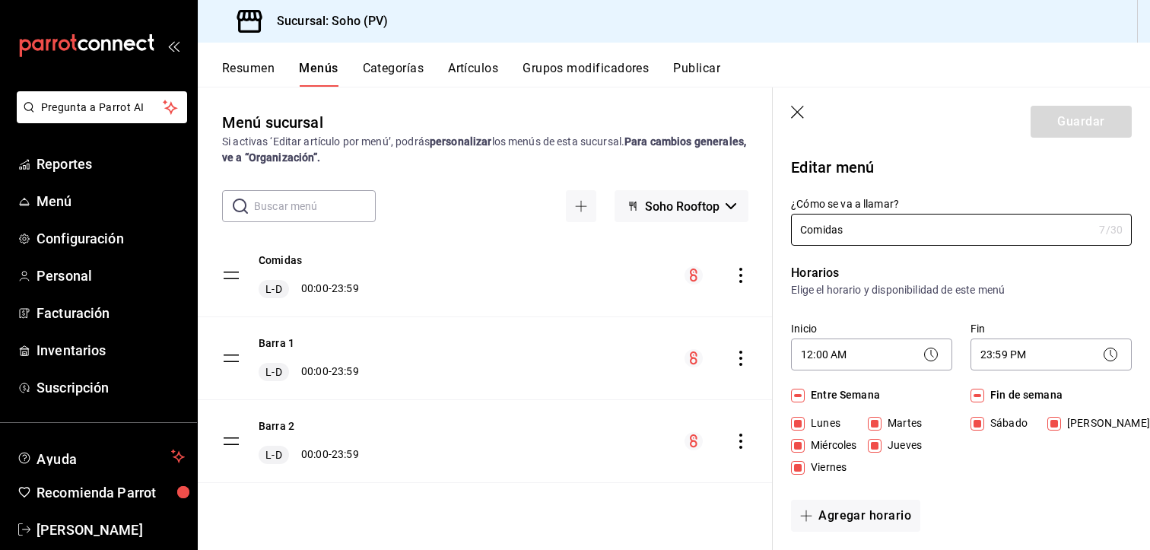
click at [920, 145] on header "Guardar" at bounding box center [961, 118] width 377 height 62
click at [804, 105] on header "Guardar" at bounding box center [961, 118] width 377 height 62
click at [800, 119] on icon "button" at bounding box center [798, 113] width 15 height 15
checkbox input "false"
type input "1756404774176"
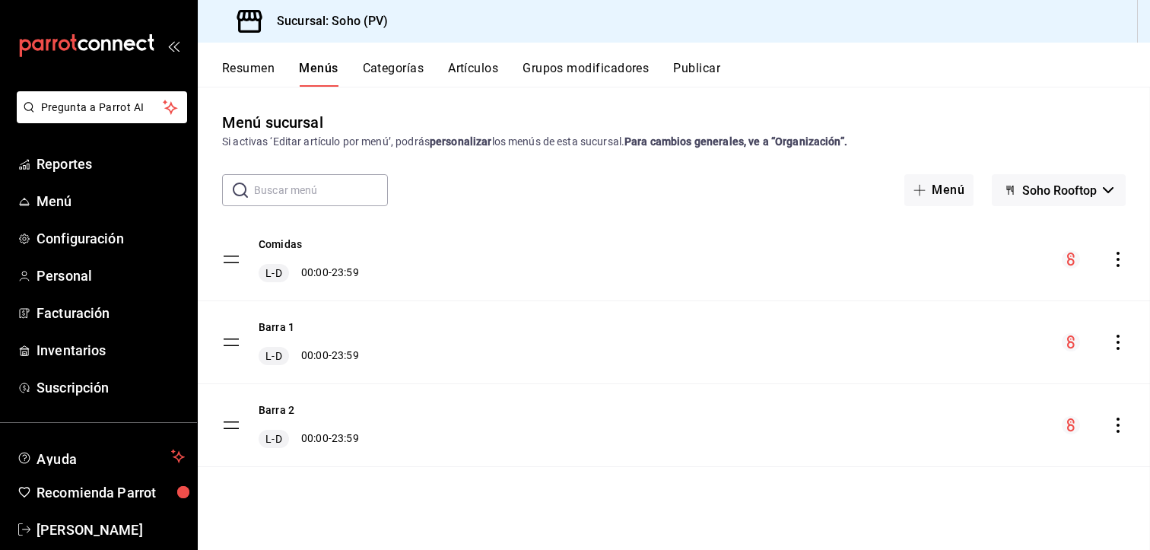
checkbox input "false"
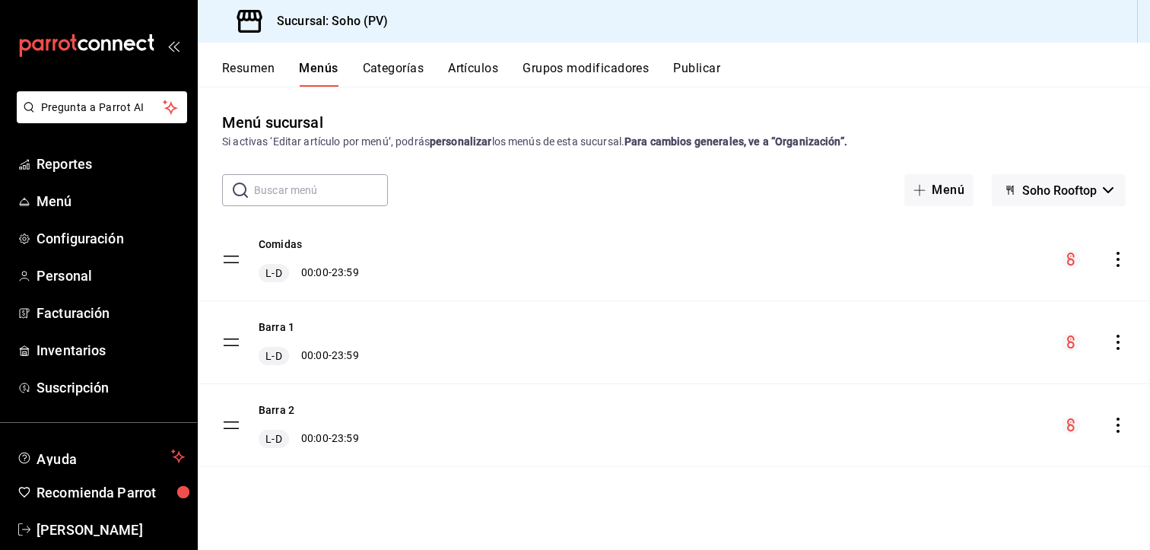
checkbox input "false"
click at [1060, 186] on span "Soho Rooftop" at bounding box center [1059, 190] width 75 height 14
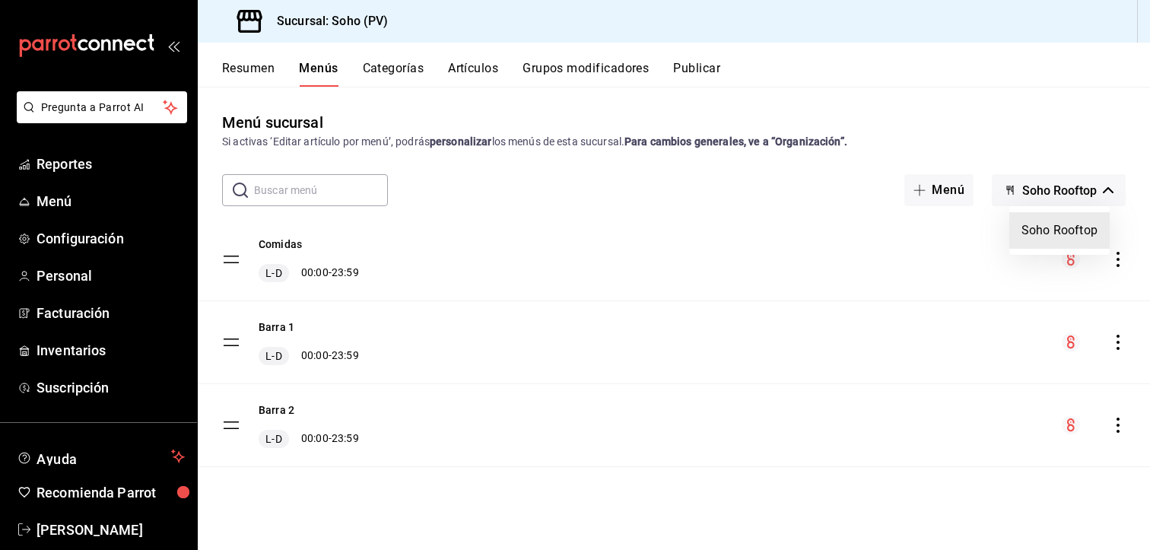
click at [1060, 186] on div at bounding box center [575, 275] width 1150 height 550
click at [952, 192] on button "Menú" at bounding box center [938, 190] width 69 height 32
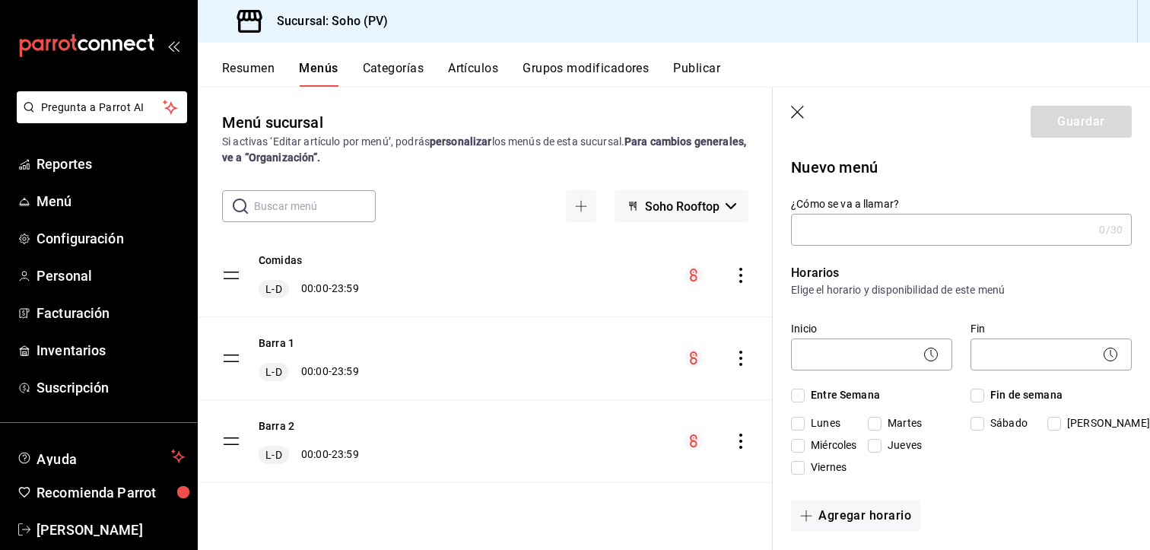
click at [793, 107] on icon "button" at bounding box center [798, 113] width 15 height 15
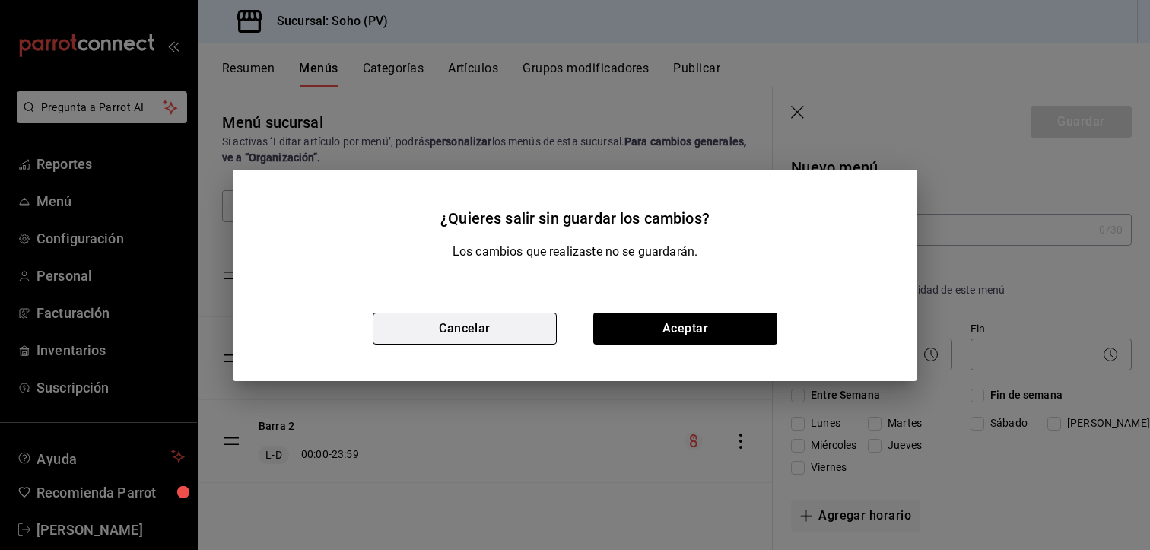
click at [527, 323] on button "Cancelar" at bounding box center [465, 329] width 184 height 32
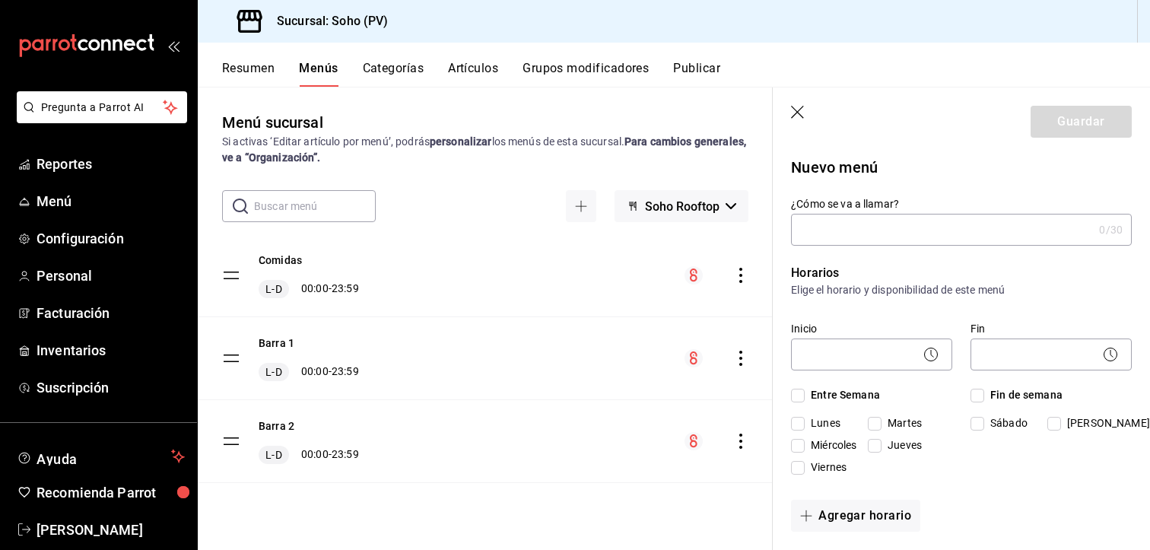
click at [478, 68] on button "Artículos" at bounding box center [473, 74] width 50 height 26
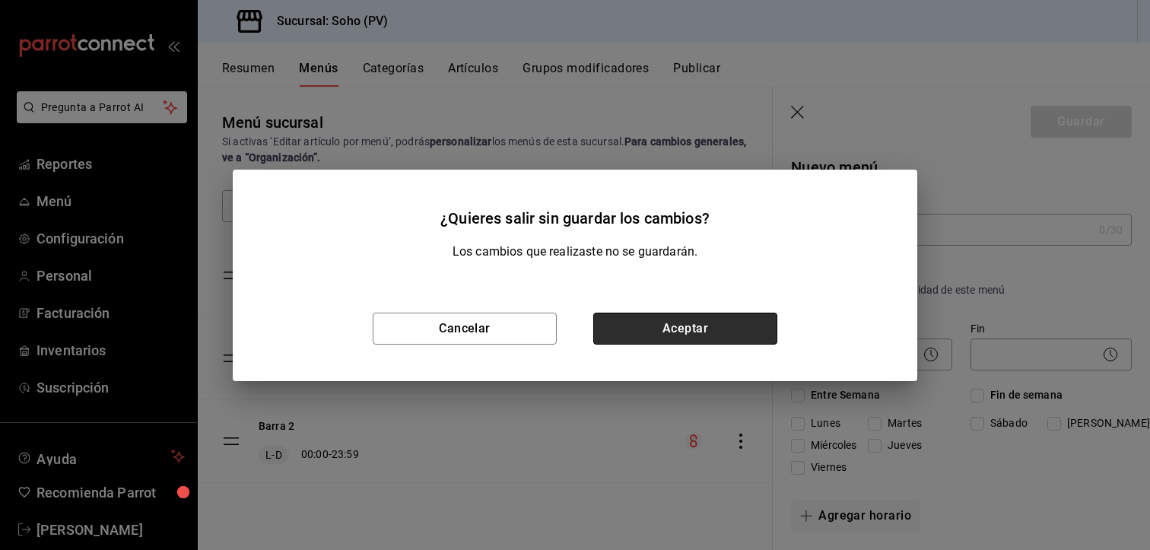
click at [627, 317] on button "Aceptar" at bounding box center [685, 329] width 184 height 32
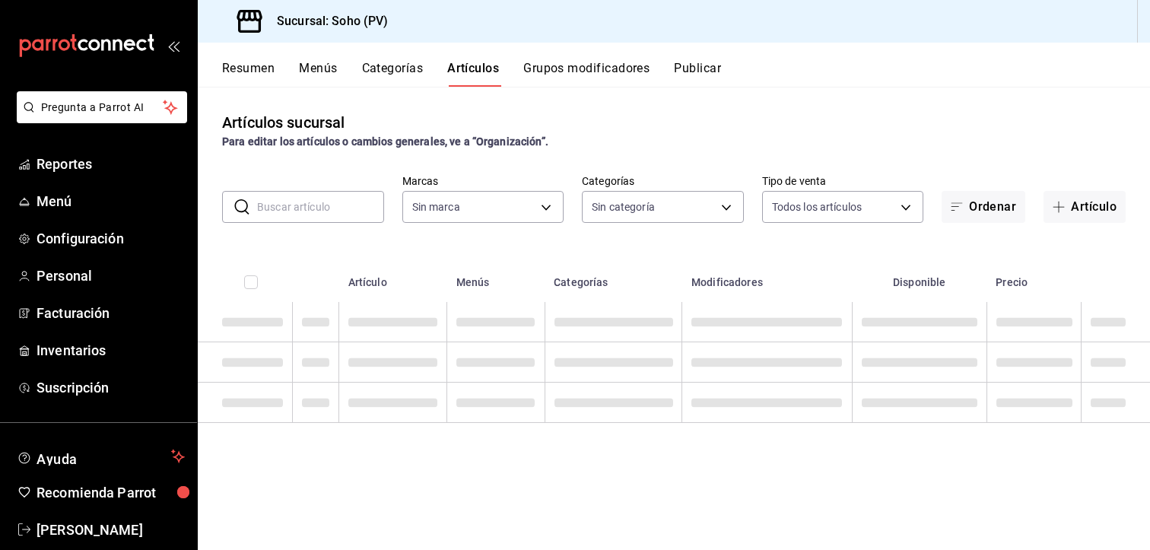
type input "60e6130b-27a3-4a0c-8c1b-8307769b85ff"
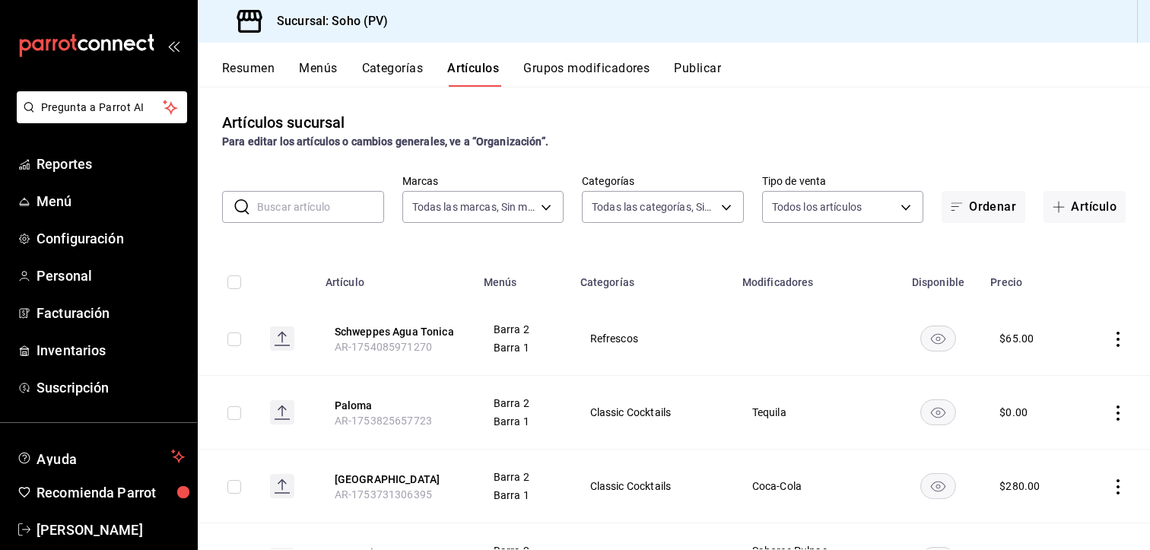
type input "294dd8ab-7ded-4000-a2e2-9960a58c864d,97b1b117-c0dc-47b9-8b5d-f234750411ab,03d17…"
click at [578, 71] on button "Grupos modificadores" at bounding box center [586, 74] width 126 height 26
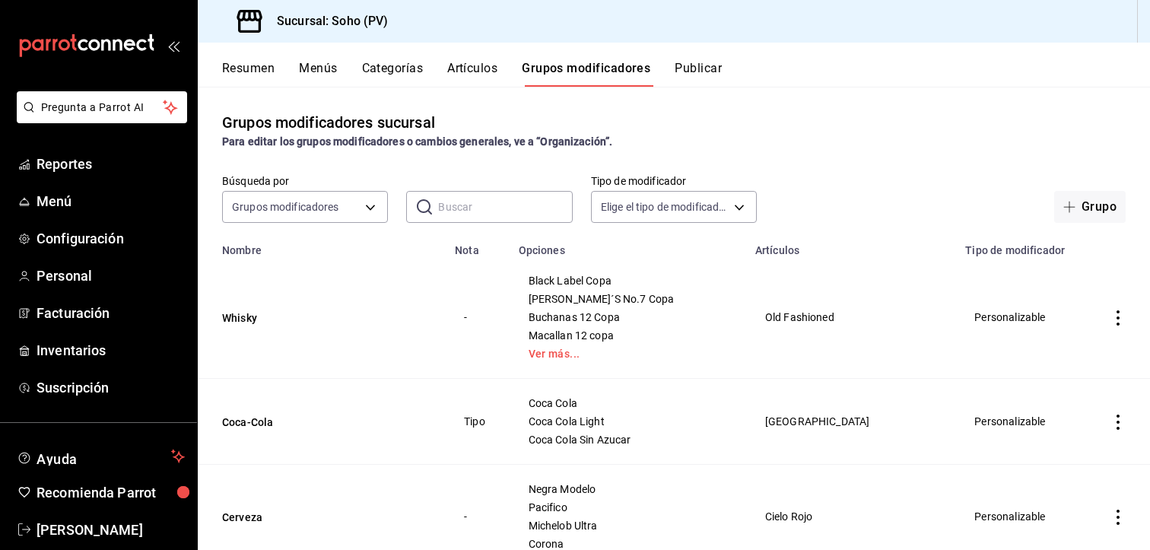
click at [396, 75] on button "Categorías" at bounding box center [393, 74] width 62 height 26
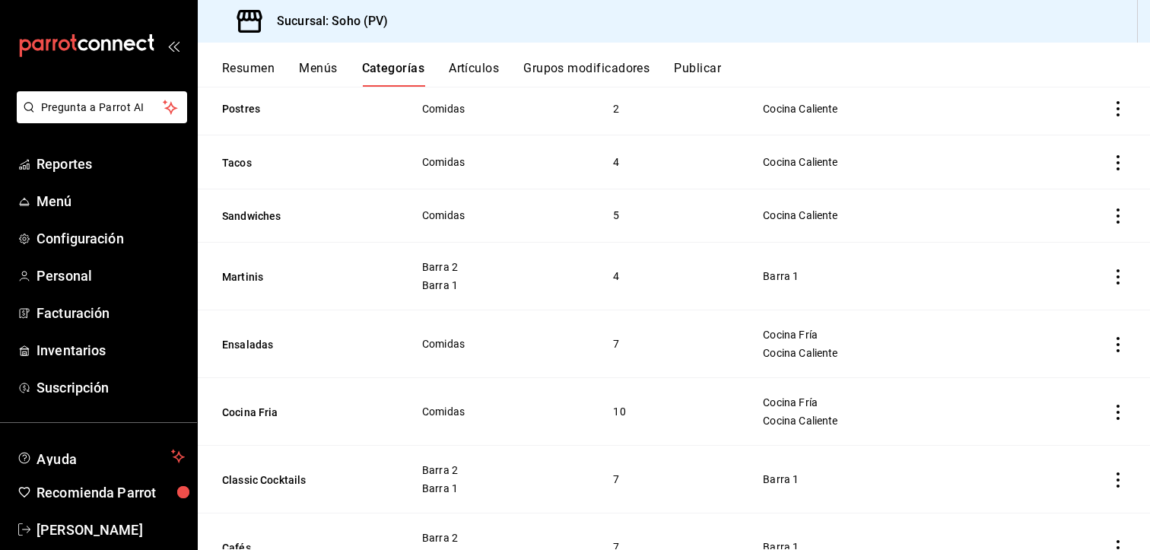
scroll to position [228, 0]
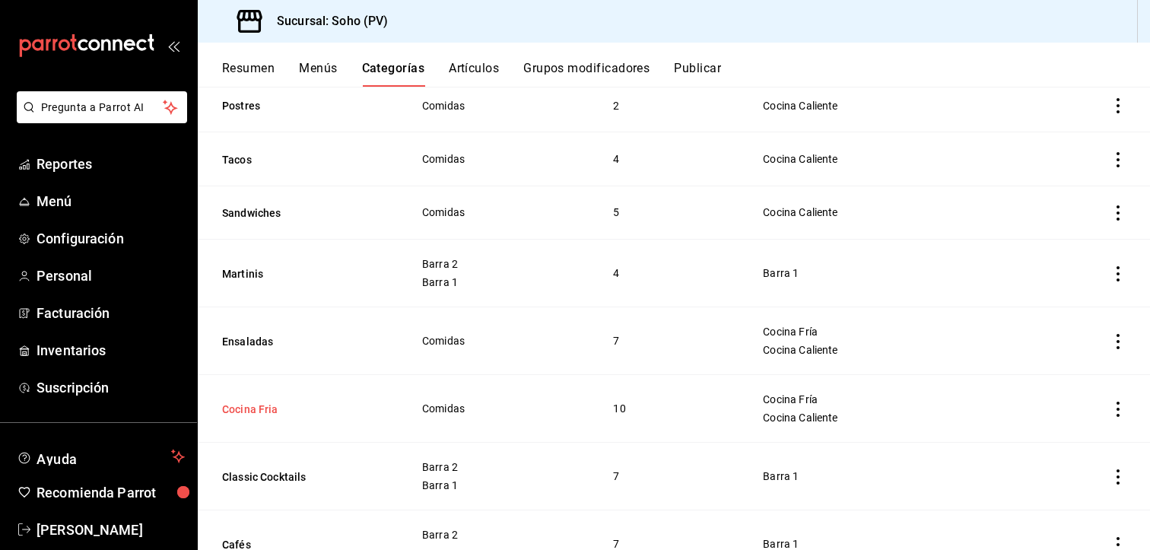
click at [274, 408] on button "Cocina Fria" at bounding box center [298, 409] width 152 height 15
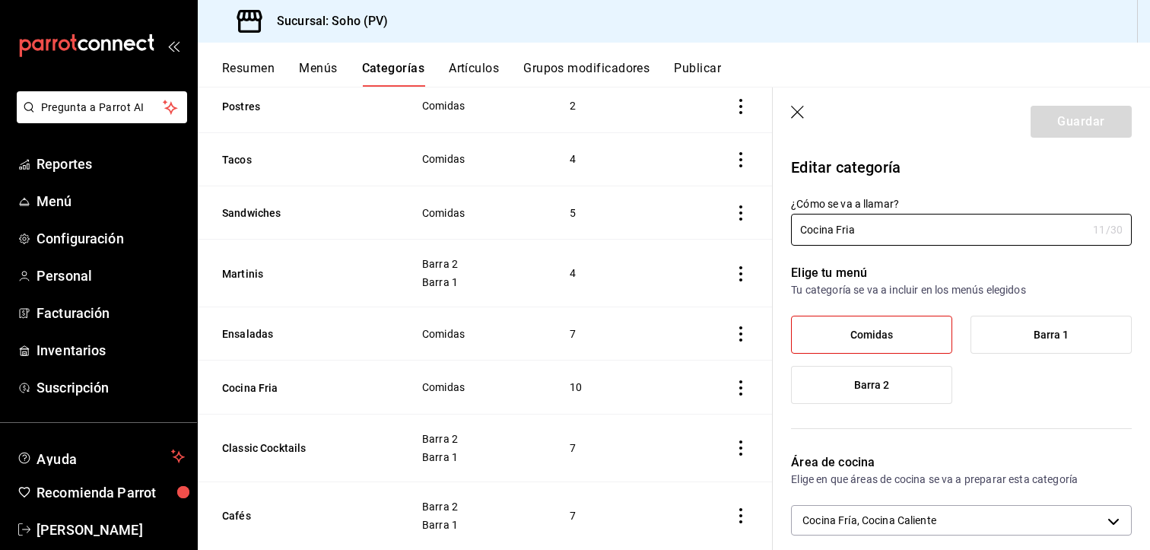
click at [235, 71] on button "Resumen" at bounding box center [248, 74] width 52 height 26
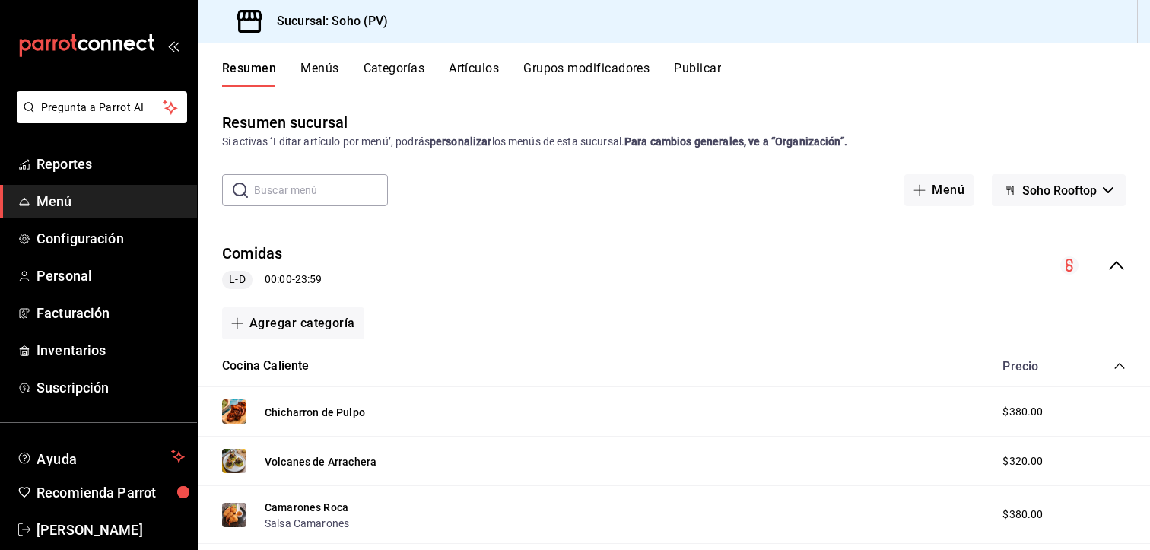
click at [96, 199] on span "Menú" at bounding box center [111, 201] width 148 height 21
click at [318, 69] on button "Menús" at bounding box center [319, 74] width 38 height 26
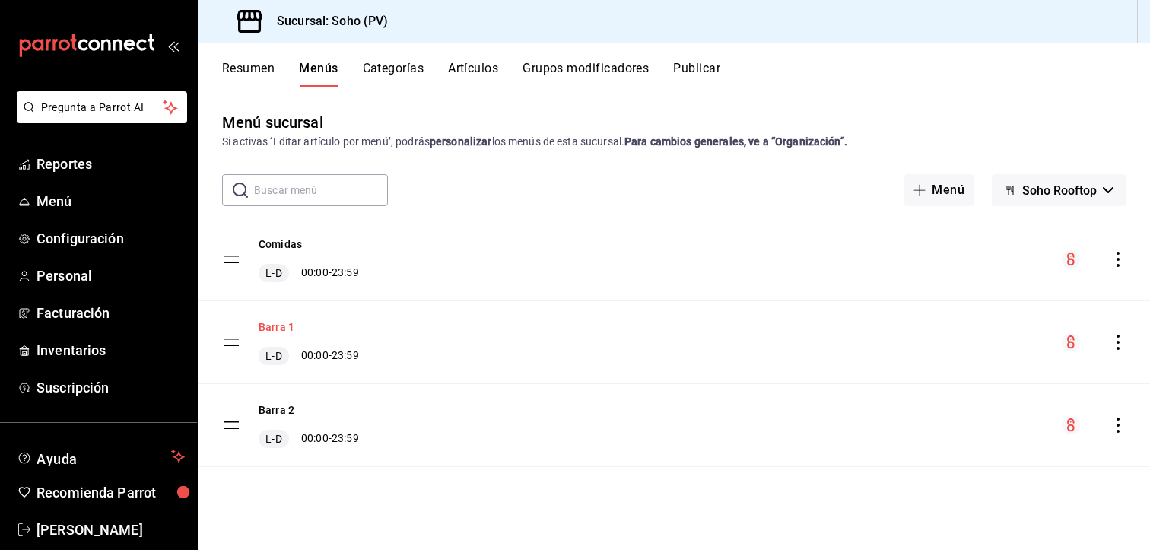
click at [266, 326] on button "Barra 1" at bounding box center [277, 326] width 36 height 15
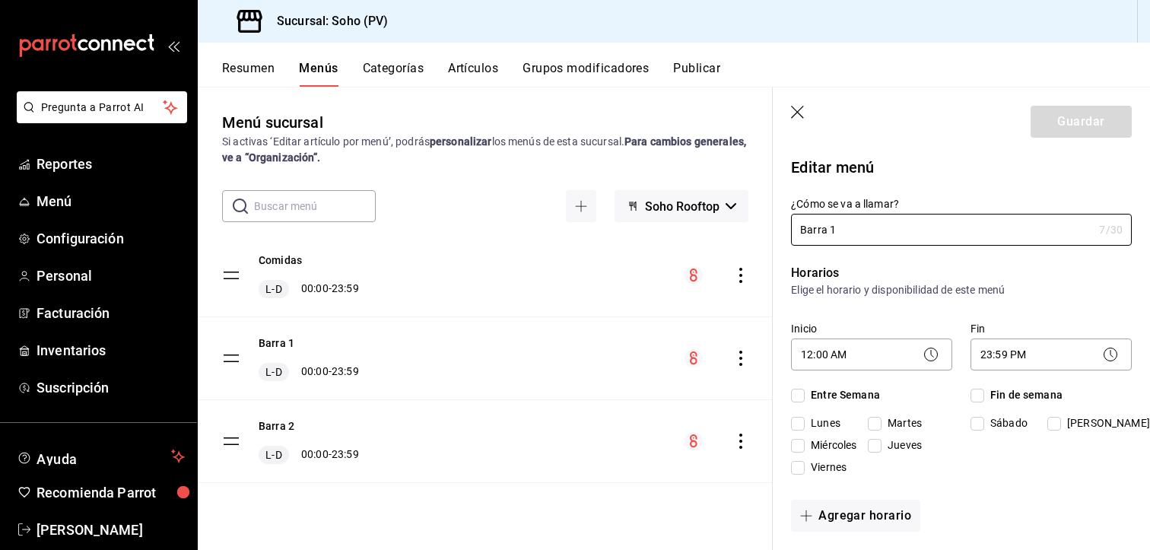
checkbox input "true"
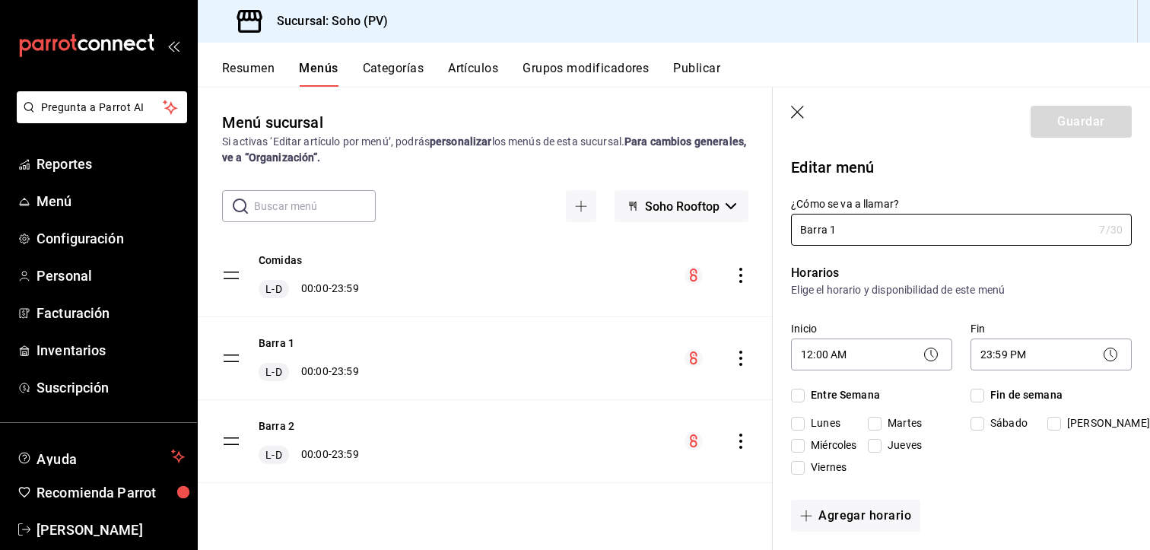
checkbox input "true"
click at [56, 238] on span "Configuración" at bounding box center [111, 238] width 148 height 21
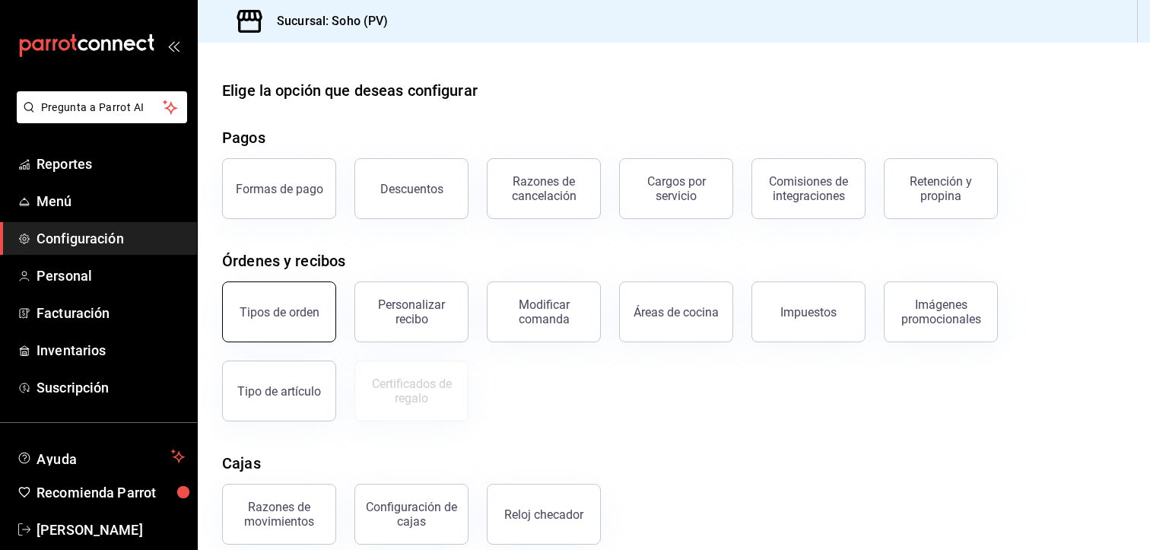
click at [260, 316] on div "Tipos de orden" at bounding box center [280, 312] width 80 height 14
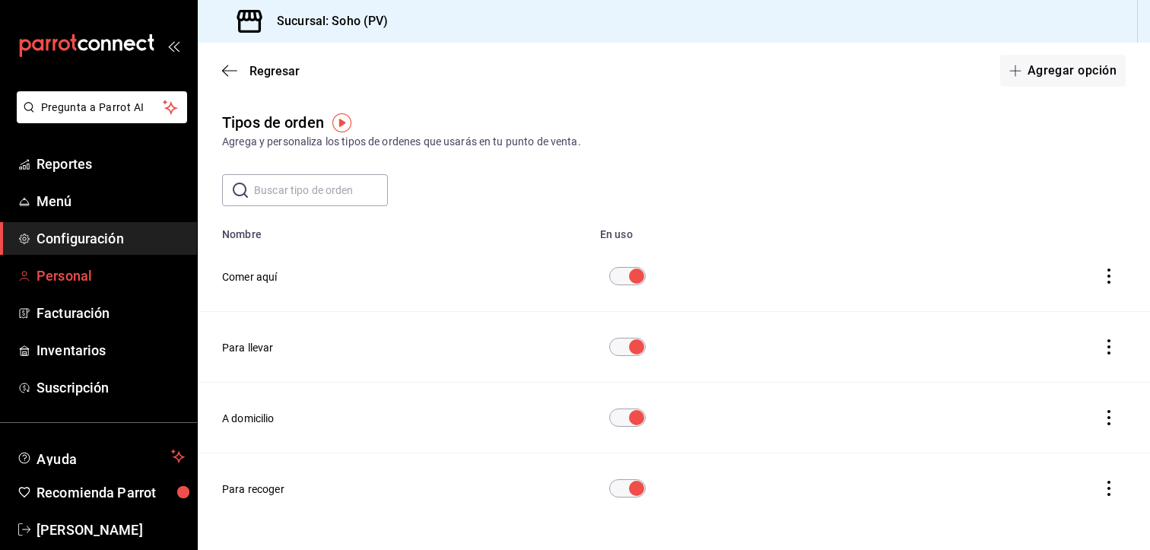
click at [81, 268] on span "Personal" at bounding box center [111, 275] width 148 height 21
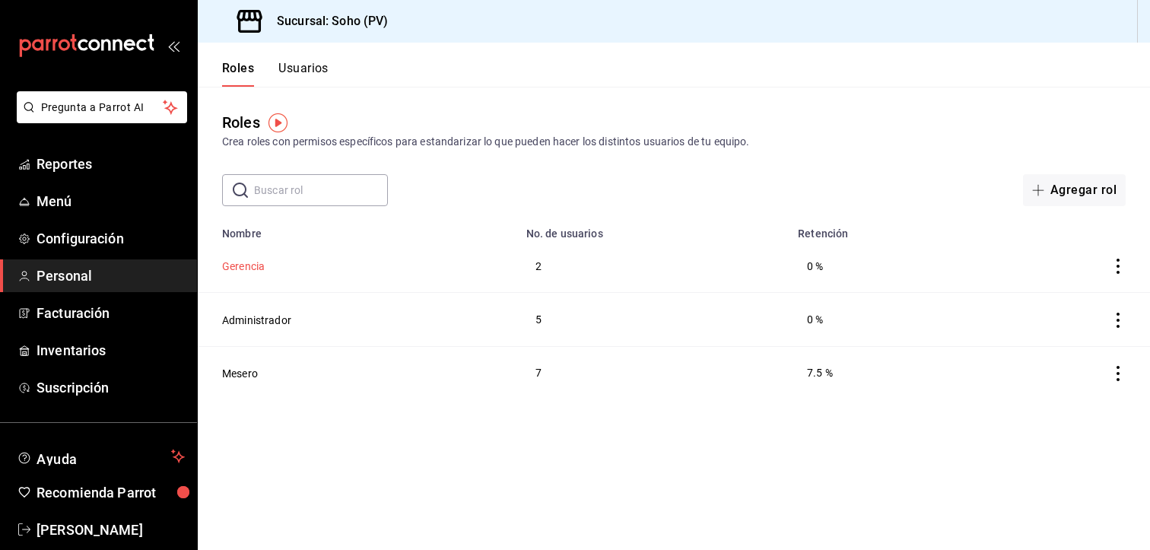
click at [246, 267] on button "Gerencia" at bounding box center [243, 266] width 43 height 15
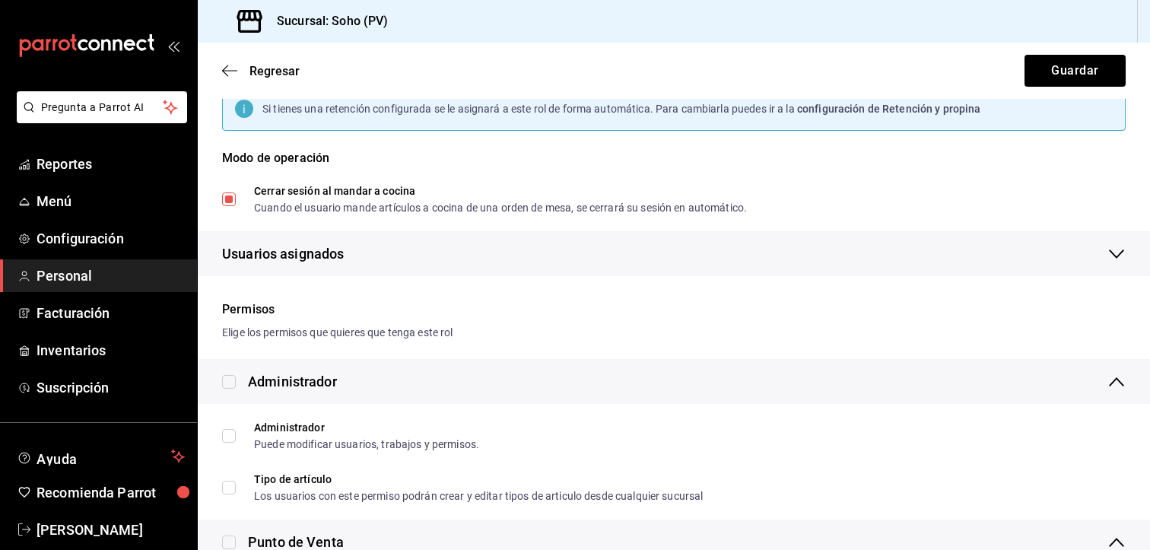
scroll to position [228, 0]
